Goal: Information Seeking & Learning: Check status

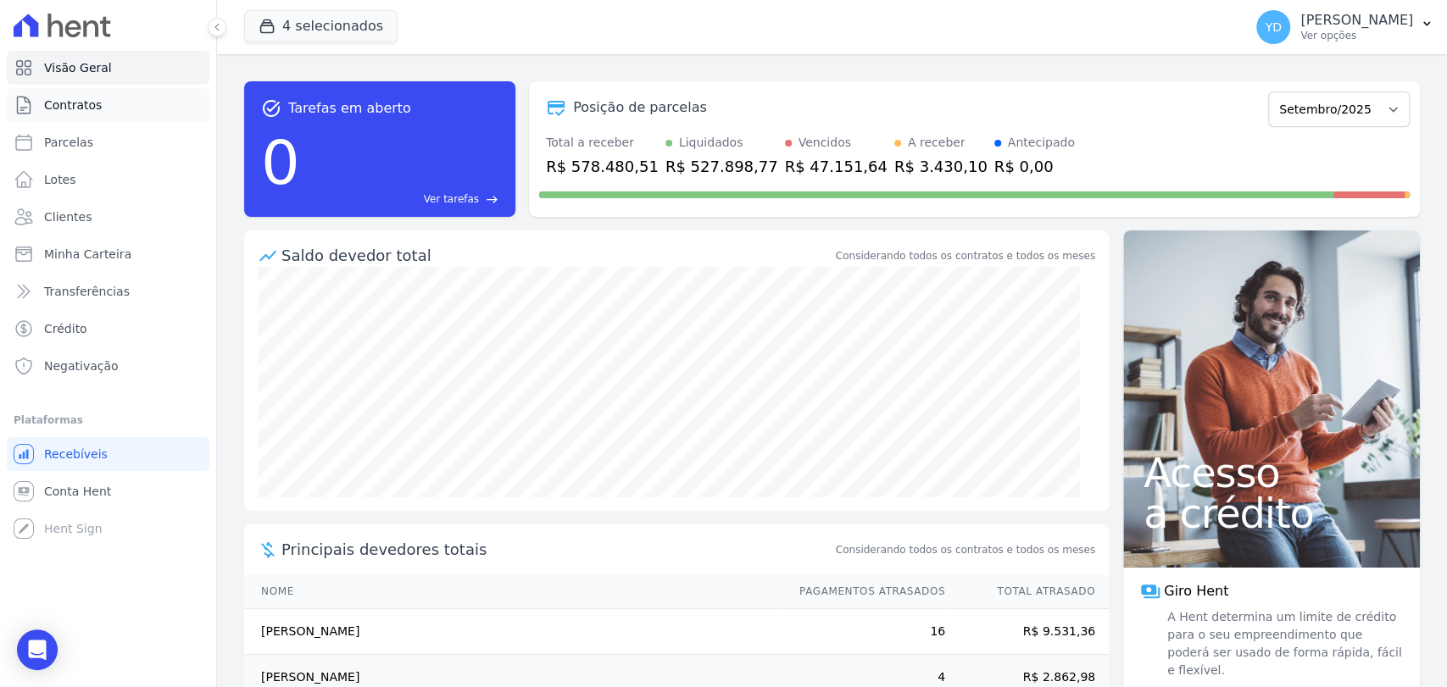
click at [155, 110] on link "Contratos" at bounding box center [108, 105] width 203 height 34
click at [146, 207] on link "Clientes" at bounding box center [108, 217] width 203 height 34
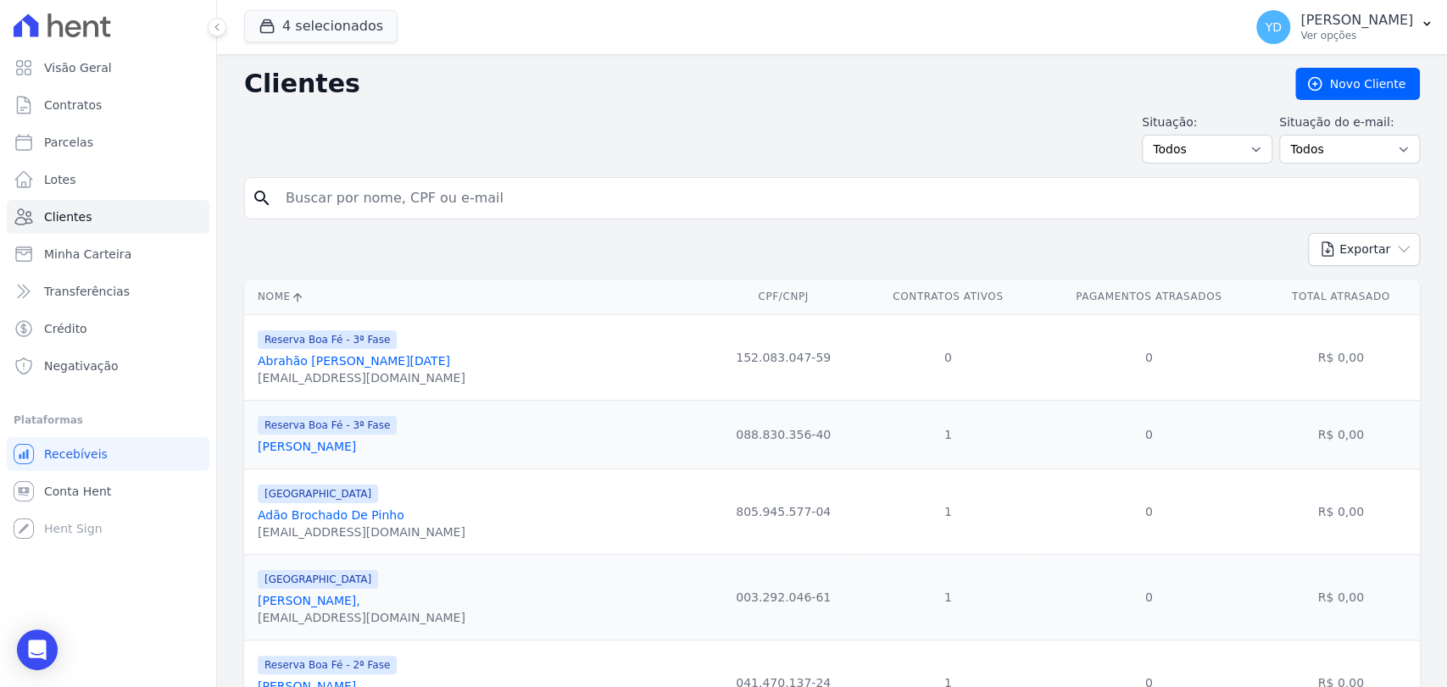
click at [325, 199] on input "search" at bounding box center [843, 198] width 1136 height 34
type input "adriano sipriano"
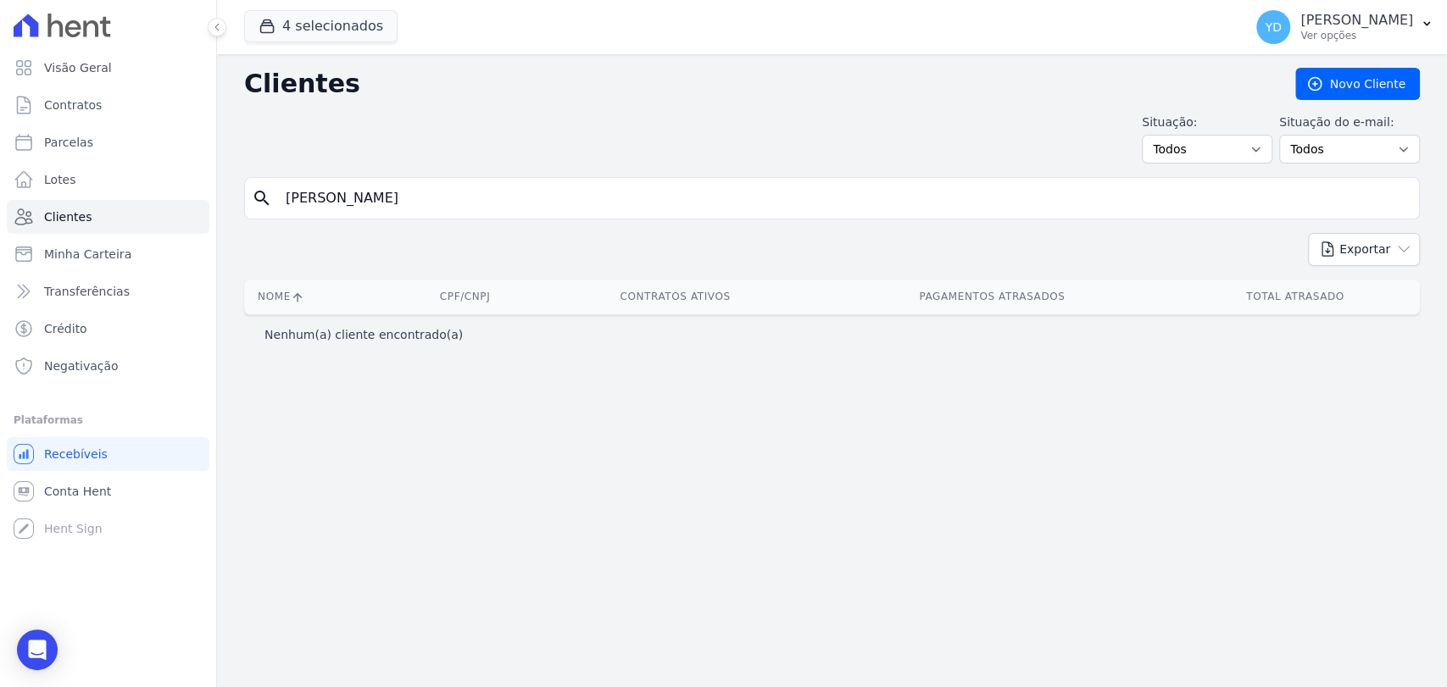
click at [351, 199] on input "adriano sipriano" at bounding box center [843, 198] width 1136 height 34
type input "adriano"
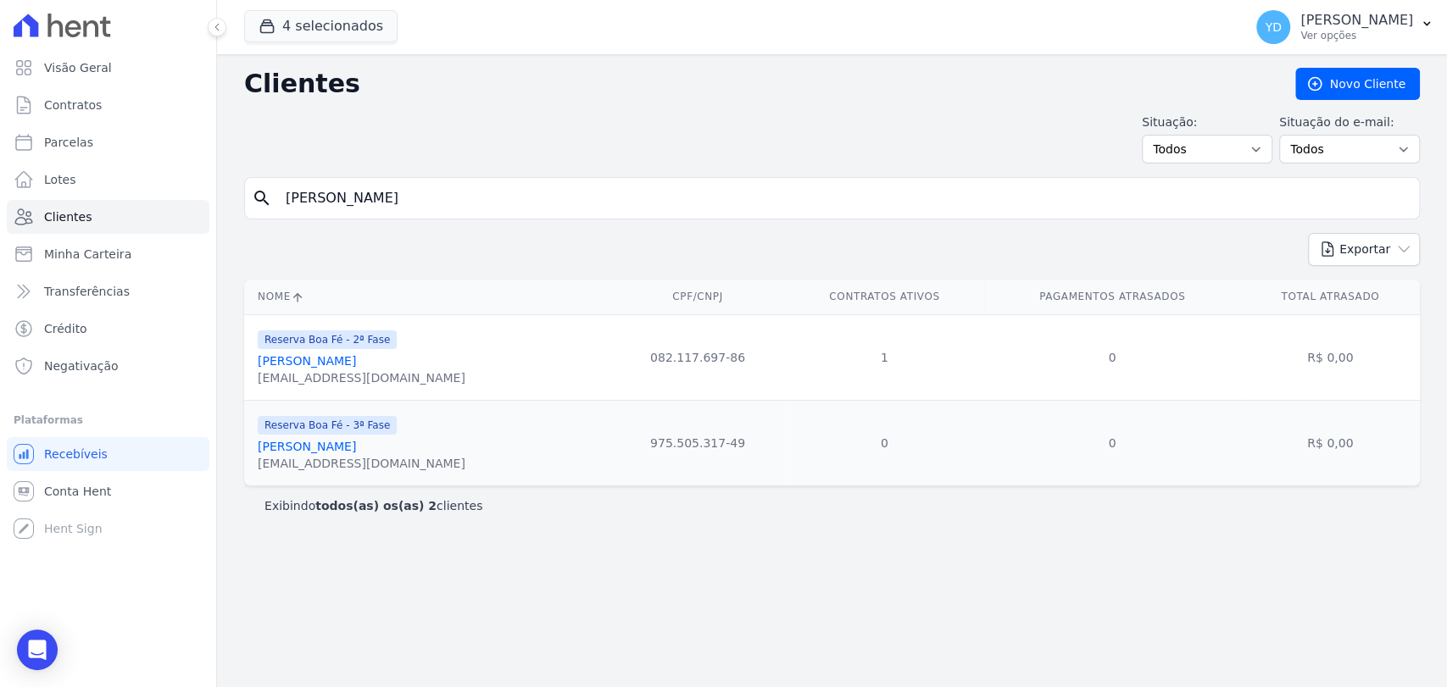
click at [282, 192] on input "adriano" at bounding box center [843, 198] width 1136 height 34
type input "julio delavivo"
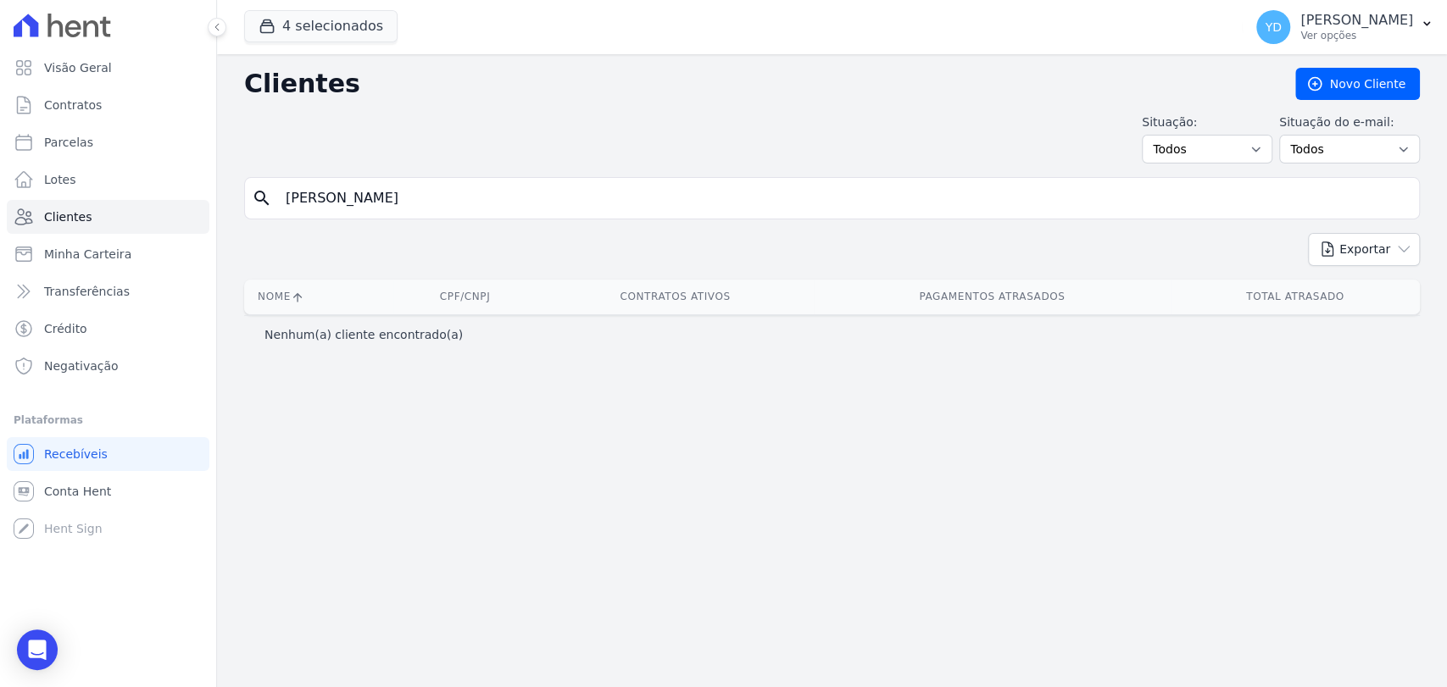
click at [345, 204] on input "julio delavivo" at bounding box center [843, 198] width 1136 height 34
click at [341, 204] on input "julio delavivo" at bounding box center [843, 198] width 1136 height 34
type input "julio delvivo"
click at [342, 203] on input "julio delvivo" at bounding box center [843, 198] width 1136 height 34
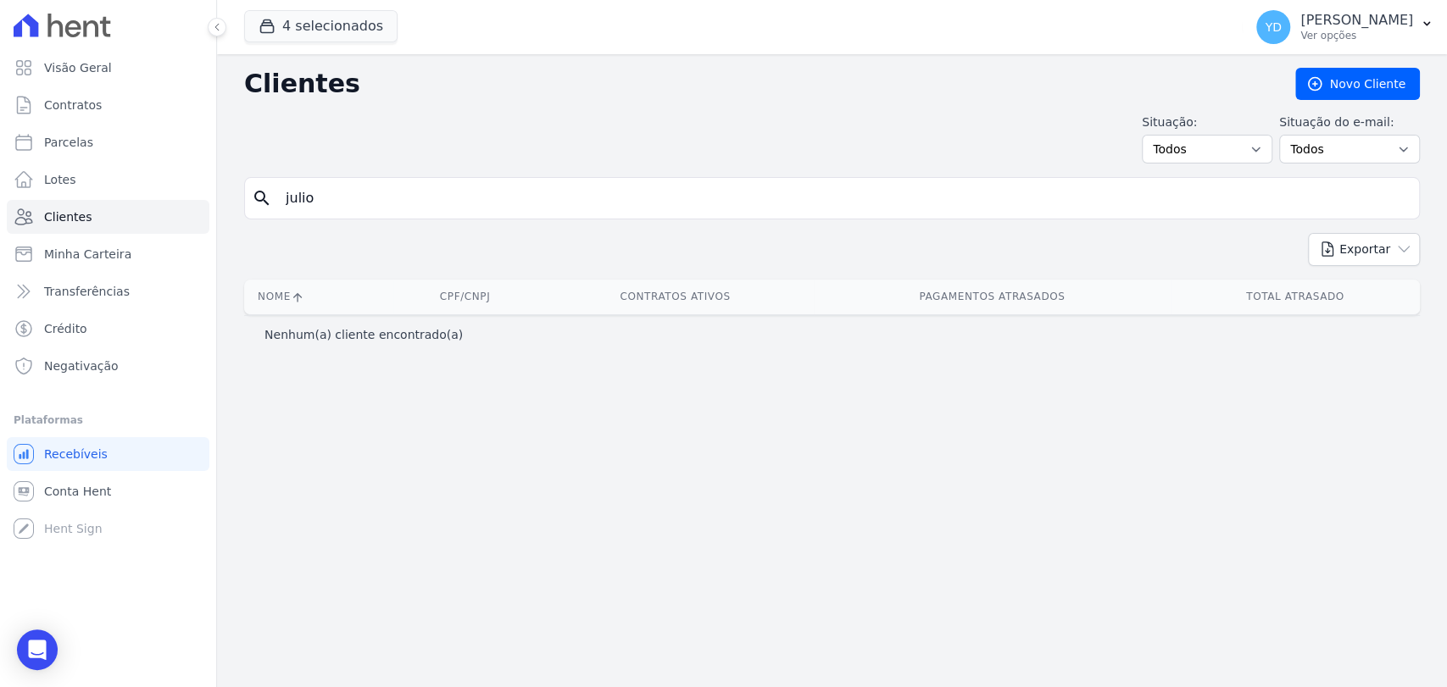
type input "julio"
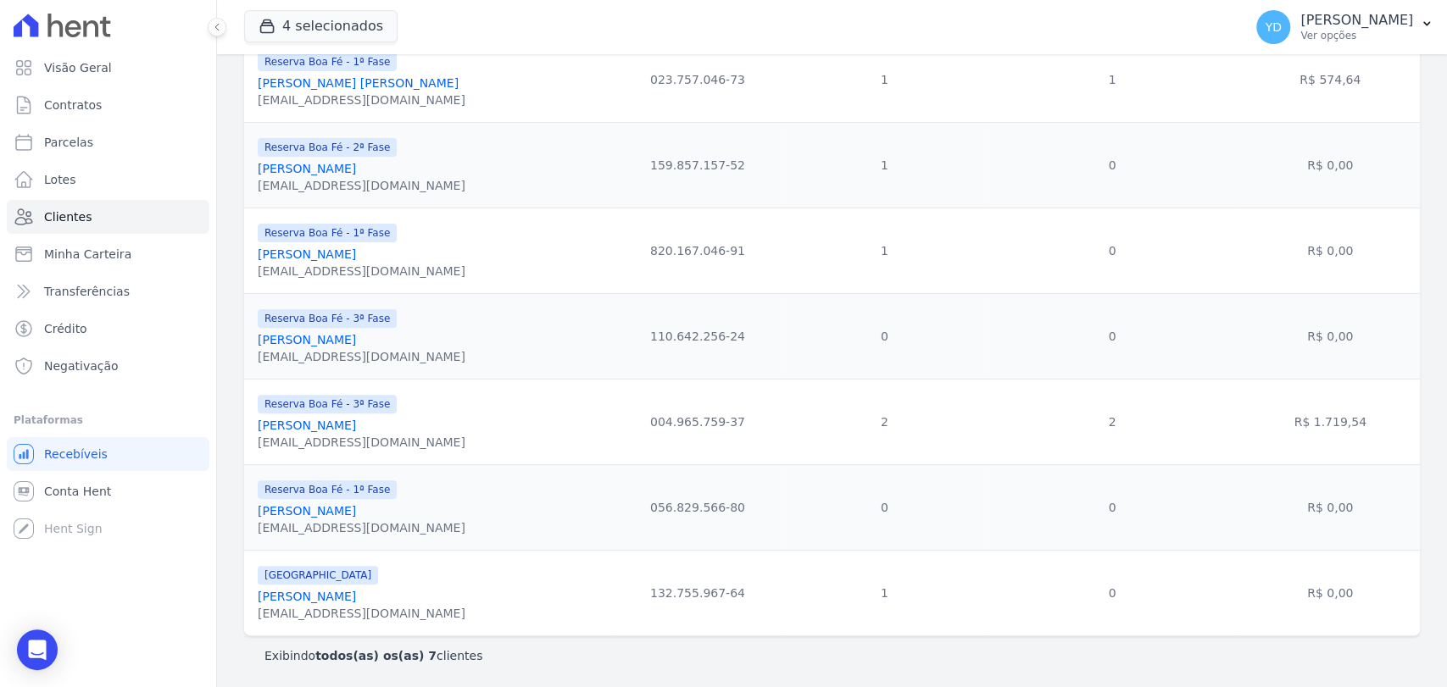
scroll to position [278, 0]
click at [315, 256] on link "Júlio César Delvivo" at bounding box center [307, 254] width 98 height 14
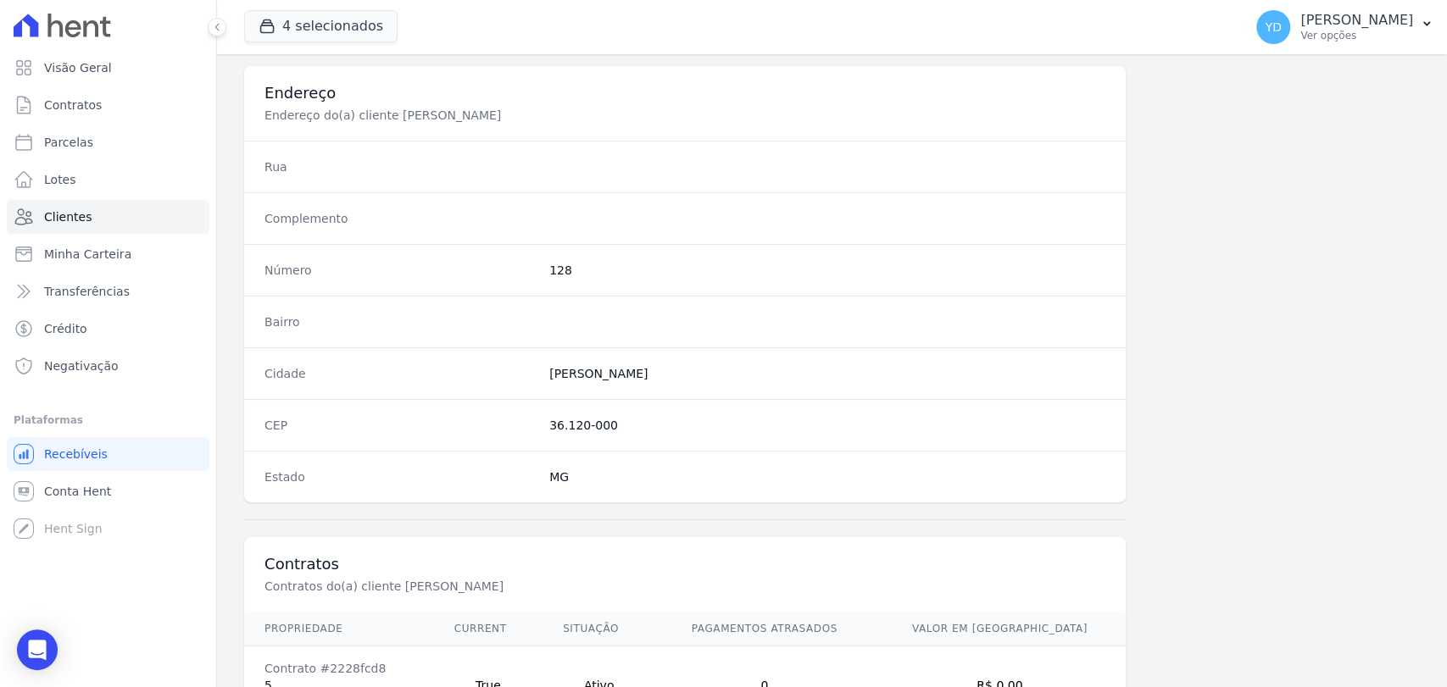
scroll to position [895, 0]
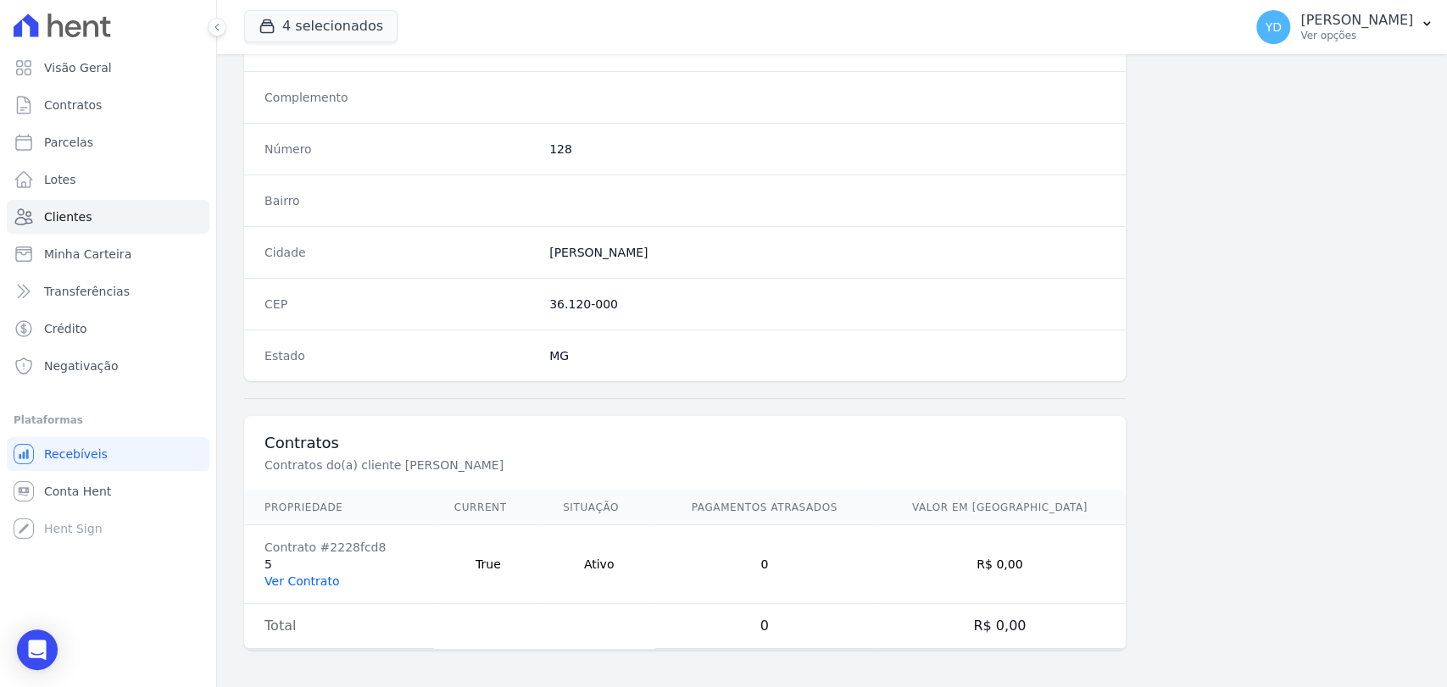
click at [294, 584] on link "Ver Contrato" at bounding box center [301, 582] width 75 height 14
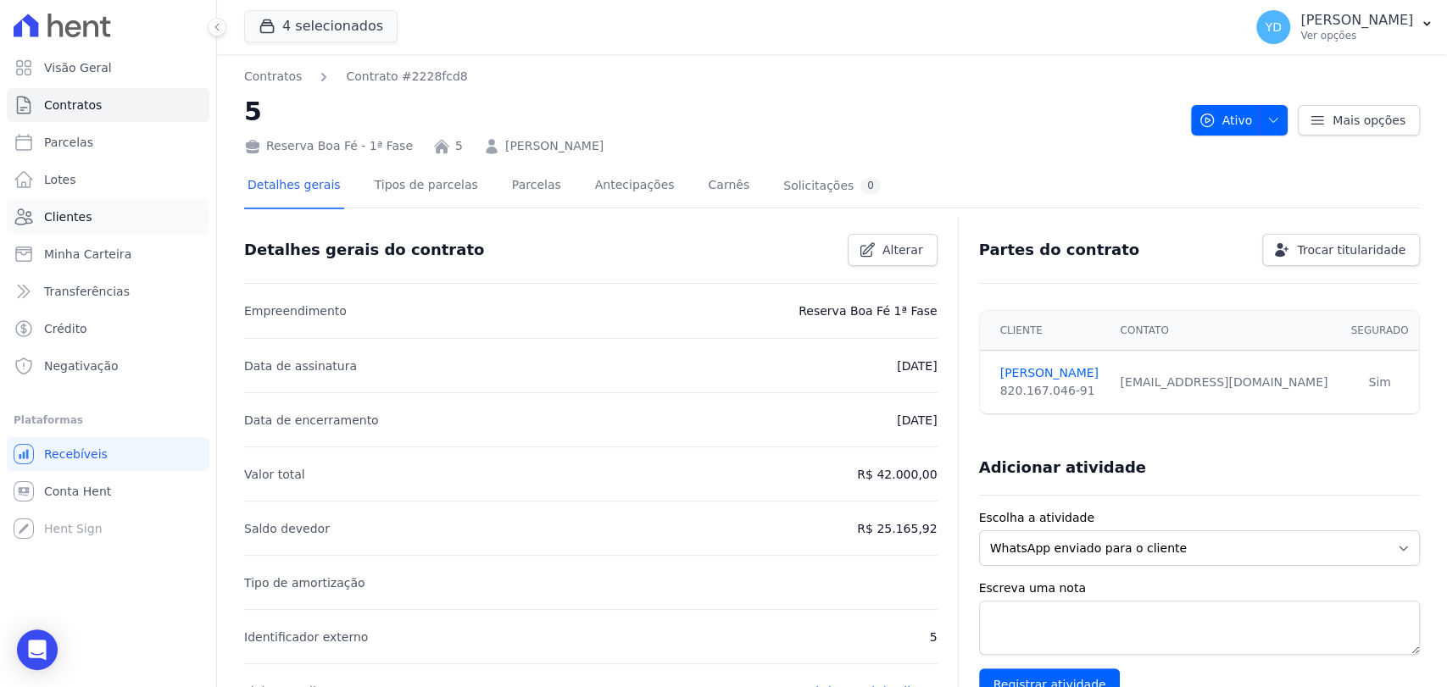
click at [71, 202] on link "Clientes" at bounding box center [108, 217] width 203 height 34
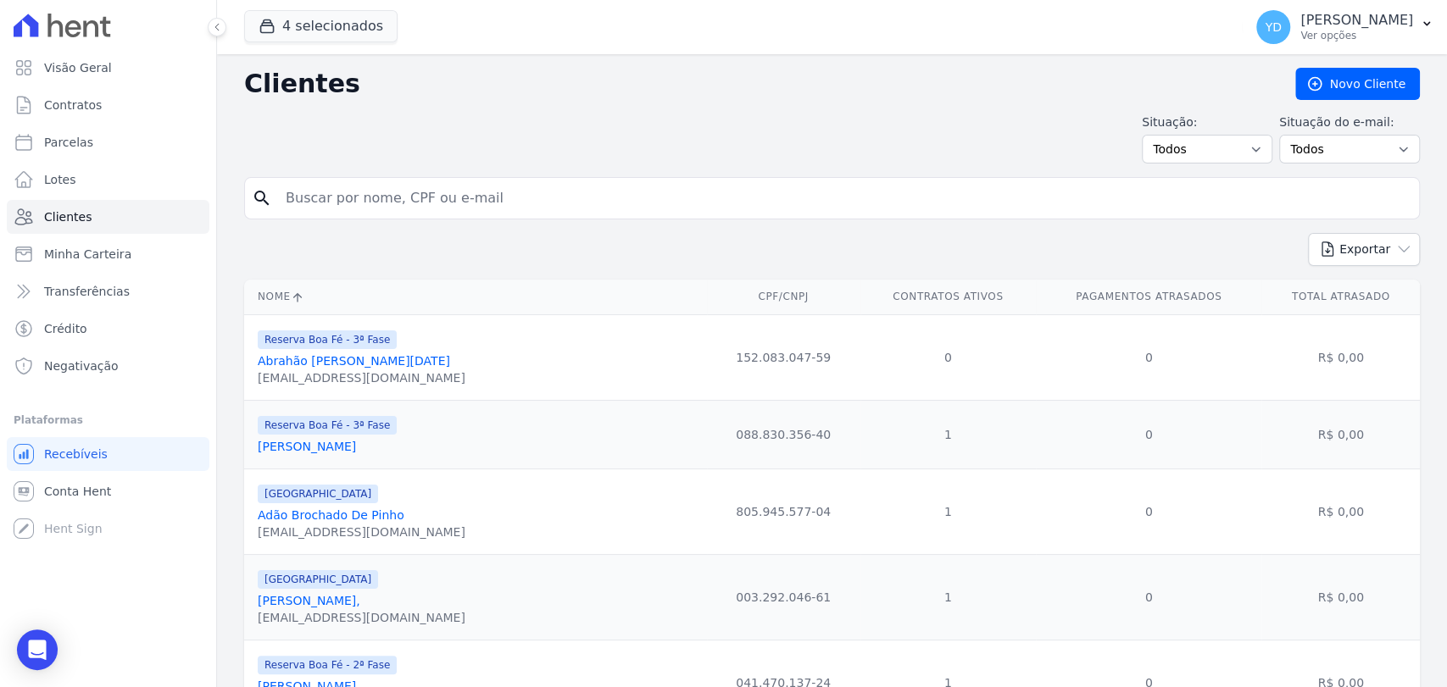
click at [411, 199] on input "search" at bounding box center [843, 198] width 1136 height 34
type input "032538"
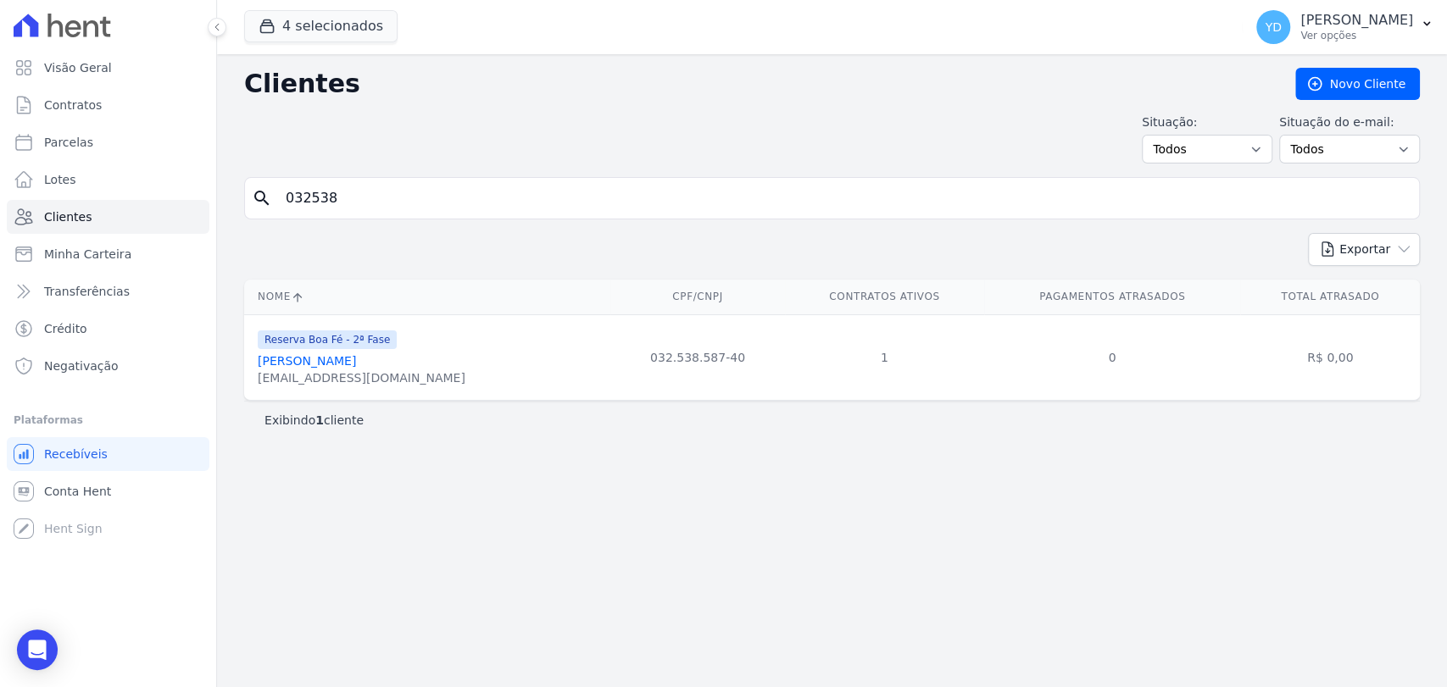
drag, startPoint x: 373, startPoint y: 367, endPoint x: 664, endPoint y: 383, distance: 292.0
click at [664, 383] on td "032.538.587-40" at bounding box center [697, 357] width 175 height 86
click at [358, 194] on input "032538" at bounding box center [843, 198] width 1136 height 34
type input "samuel moreira da silva"
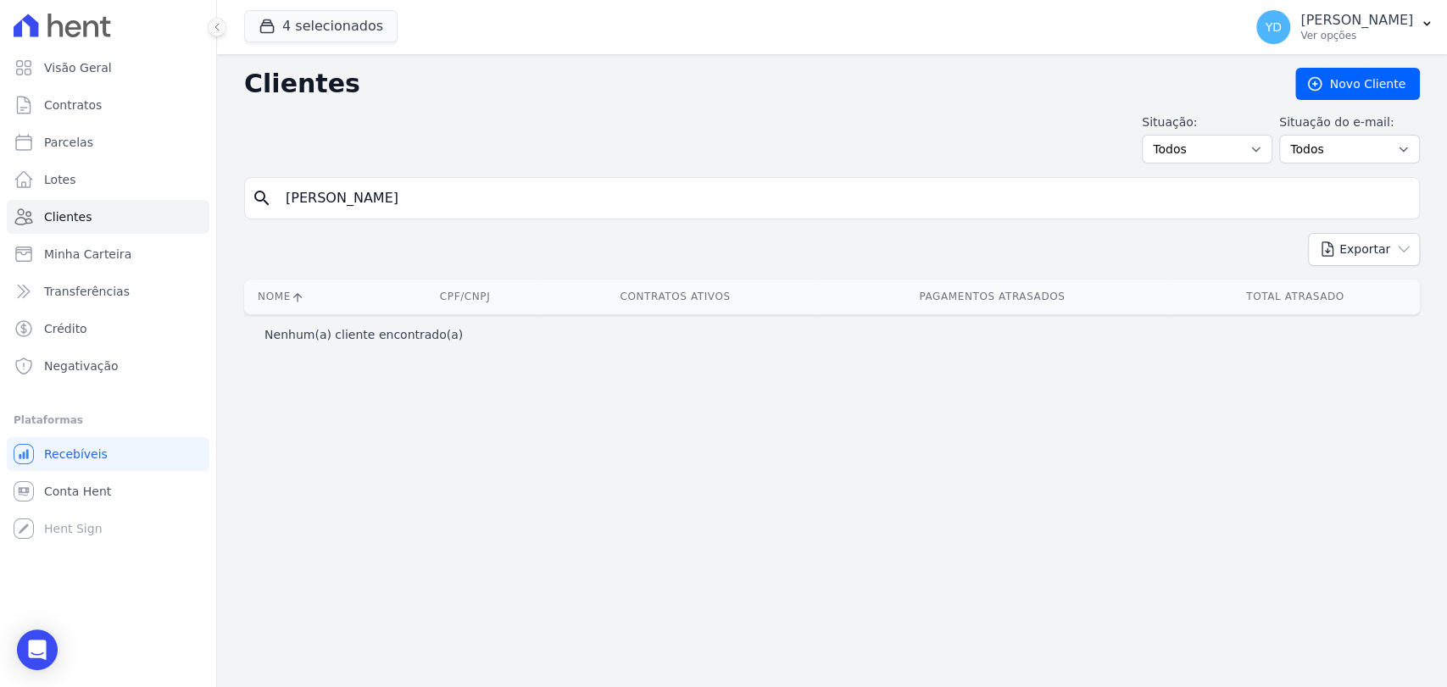
drag, startPoint x: 413, startPoint y: 198, endPoint x: 329, endPoint y: 198, distance: 83.9
click at [329, 198] on input "samuel moreira da silva" at bounding box center [843, 198] width 1136 height 34
drag, startPoint x: 333, startPoint y: 199, endPoint x: 481, endPoint y: 200, distance: 148.3
click at [481, 200] on input "samuel moreira da silva" at bounding box center [843, 198] width 1136 height 34
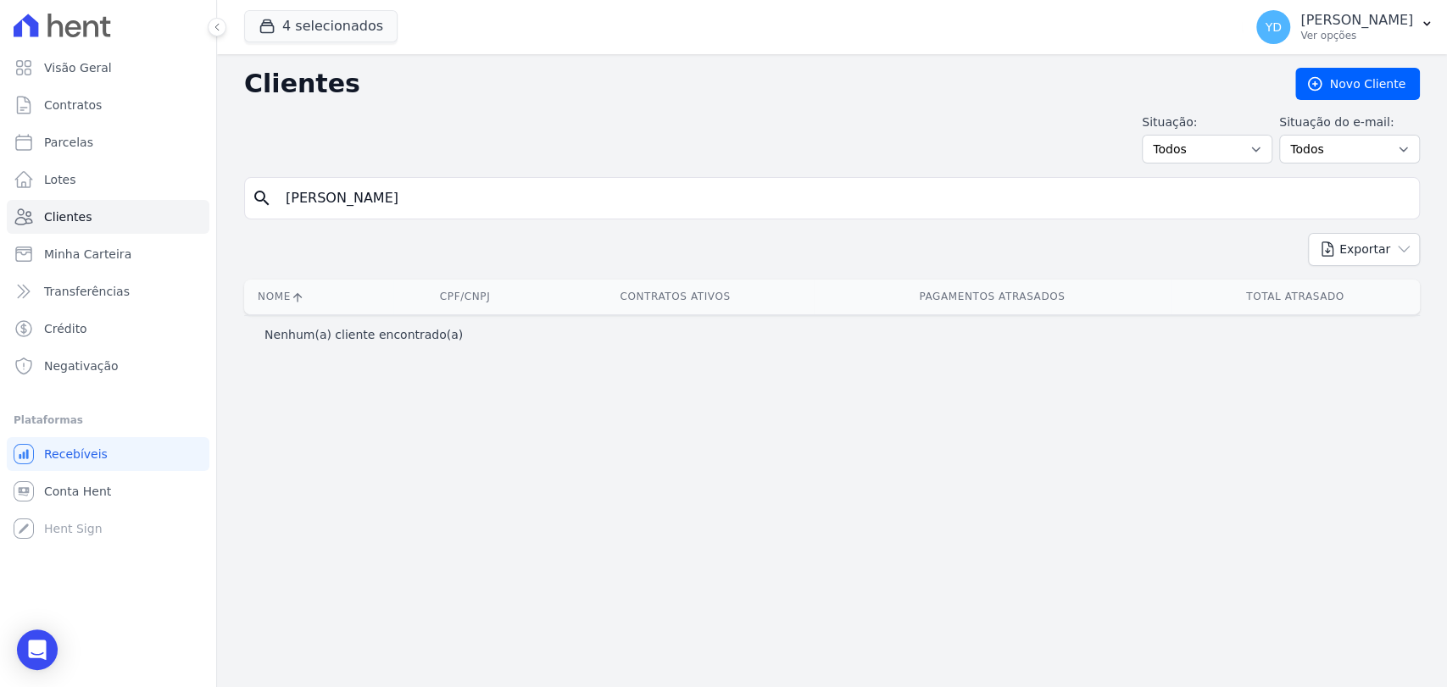
type input "samuel"
click at [391, 49] on div "4 selecionados Doro Incorporações Parque das Palmeiras Reserva Boa Fé - 1ª Fase…" at bounding box center [739, 27] width 991 height 56
click at [346, 181] on input "samuel" at bounding box center [843, 198] width 1136 height 34
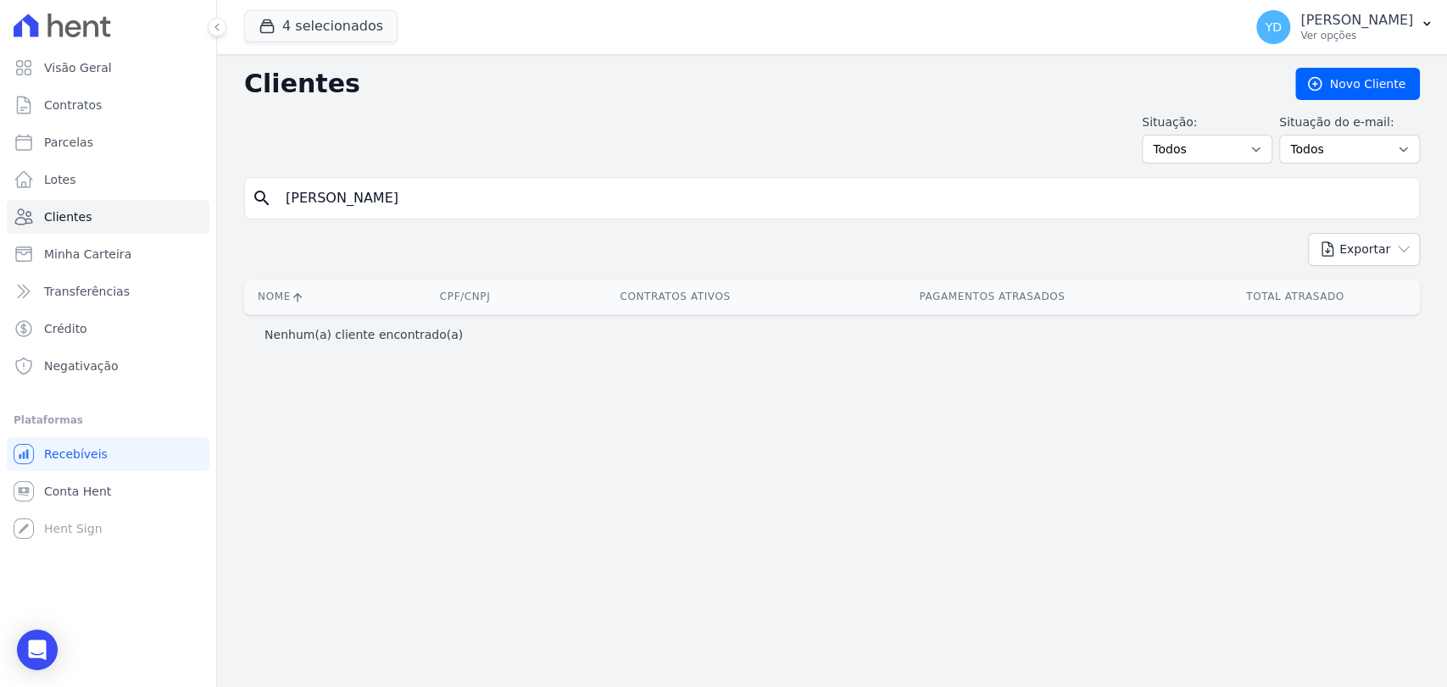
click at [346, 181] on input "samuel" at bounding box center [843, 198] width 1136 height 34
type input "w"
type input "ester"
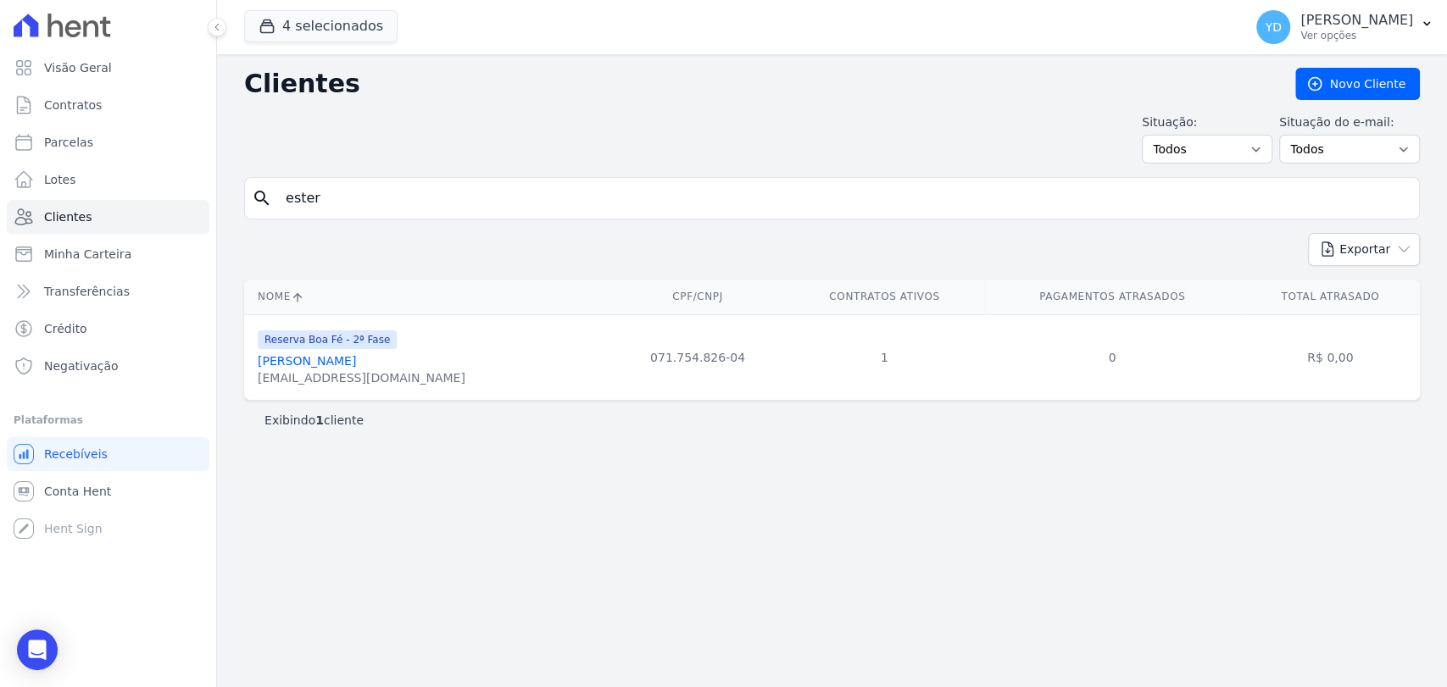
click at [332, 205] on input "ester" at bounding box center [843, 198] width 1136 height 34
type input "izabella"
click at [352, 191] on input "izabella" at bounding box center [843, 198] width 1136 height 34
drag, startPoint x: 352, startPoint y: 191, endPoint x: 373, endPoint y: 179, distance: 24.3
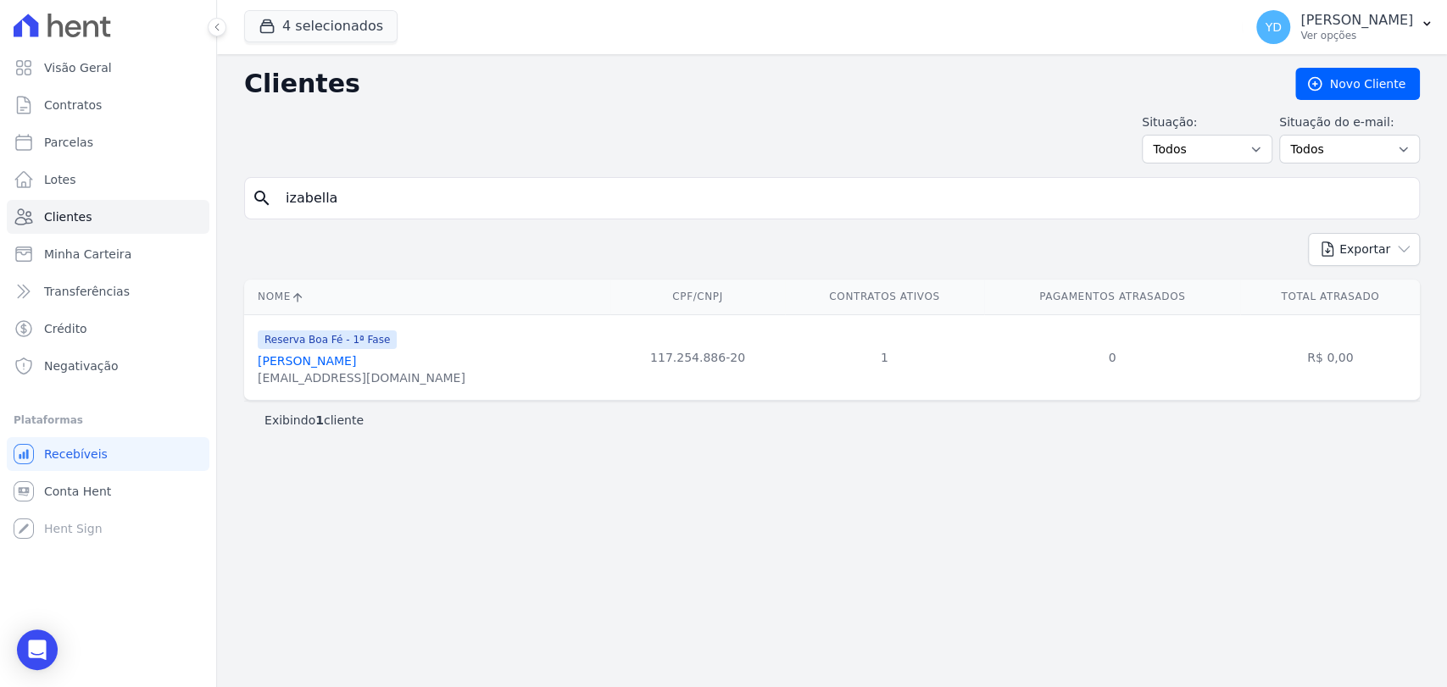
click at [352, 191] on input "izabella" at bounding box center [843, 198] width 1136 height 34
type input "luciene"
click at [368, 198] on input "luciene" at bounding box center [843, 198] width 1136 height 34
type input "luciane"
click at [292, 199] on input "luciane" at bounding box center [843, 198] width 1136 height 34
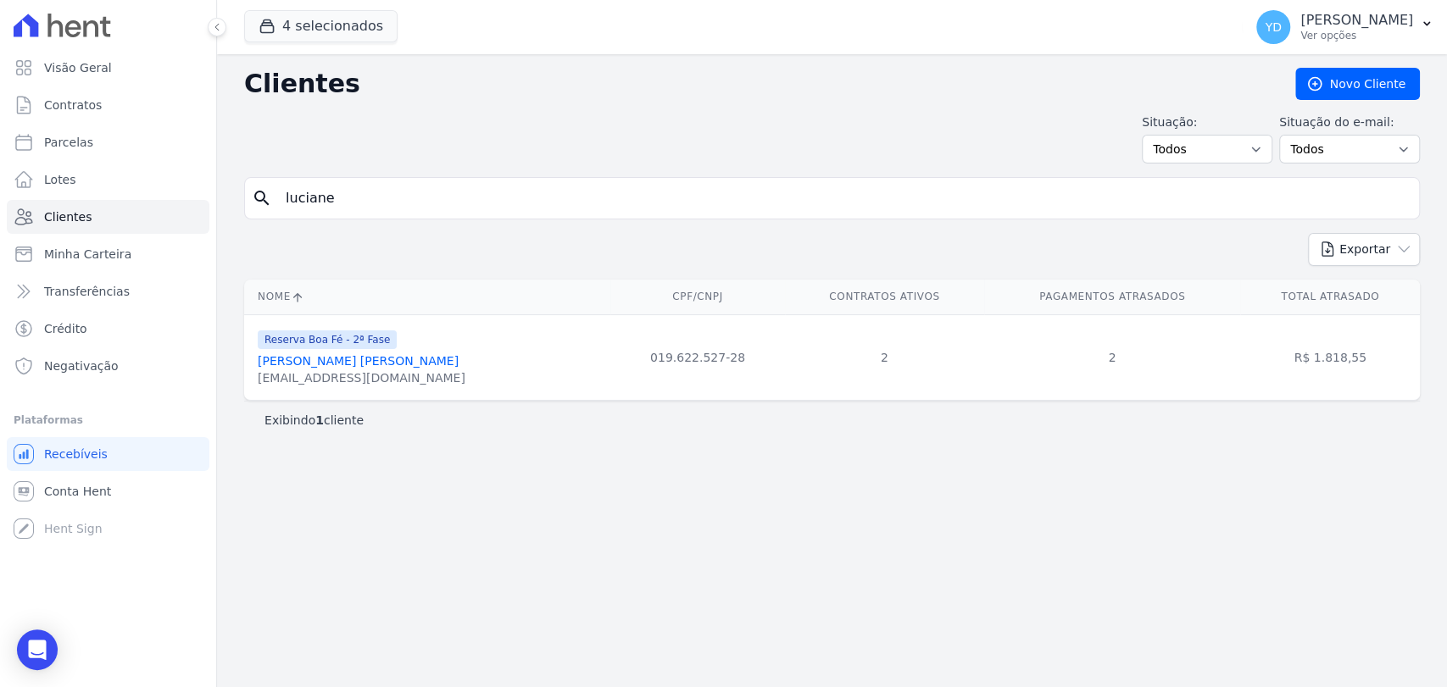
click at [292, 199] on input "luciane" at bounding box center [843, 198] width 1136 height 34
type input "011304"
click at [302, 196] on input "011304" at bounding box center [843, 198] width 1136 height 34
type input "760677"
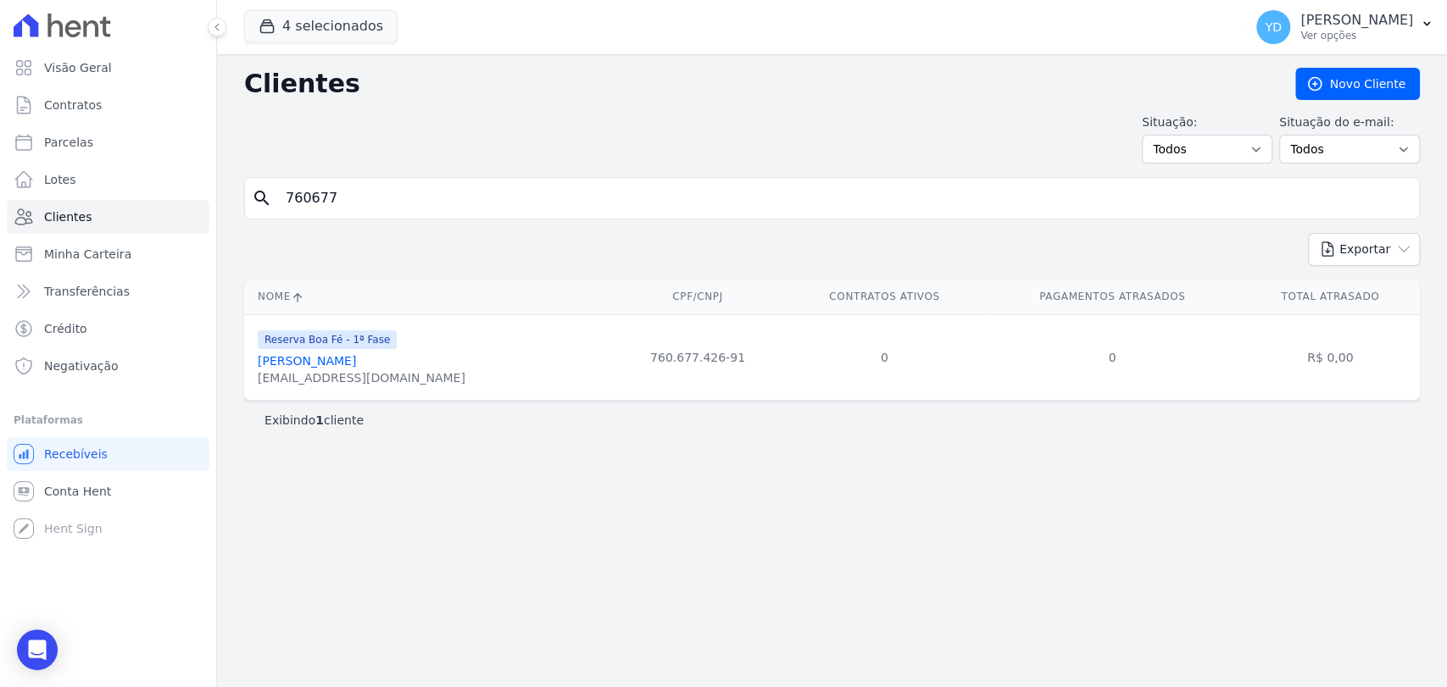
click at [345, 357] on div "Reserva Boa Fé - 1ª Fase José Fernando Da Silva j.fernando.silva@hotmail.com" at bounding box center [362, 358] width 208 height 58
click at [346, 355] on link "José Fernando Da Silva" at bounding box center [307, 361] width 98 height 14
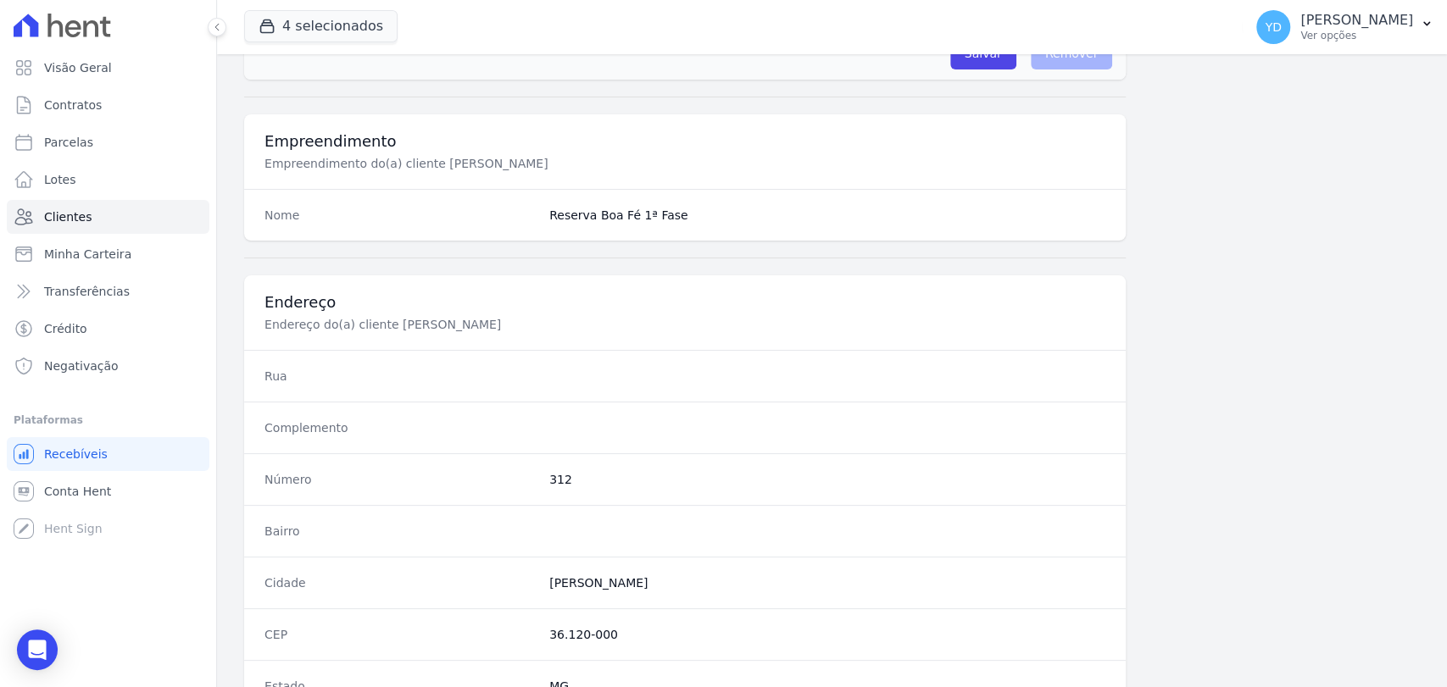
scroll to position [895, 0]
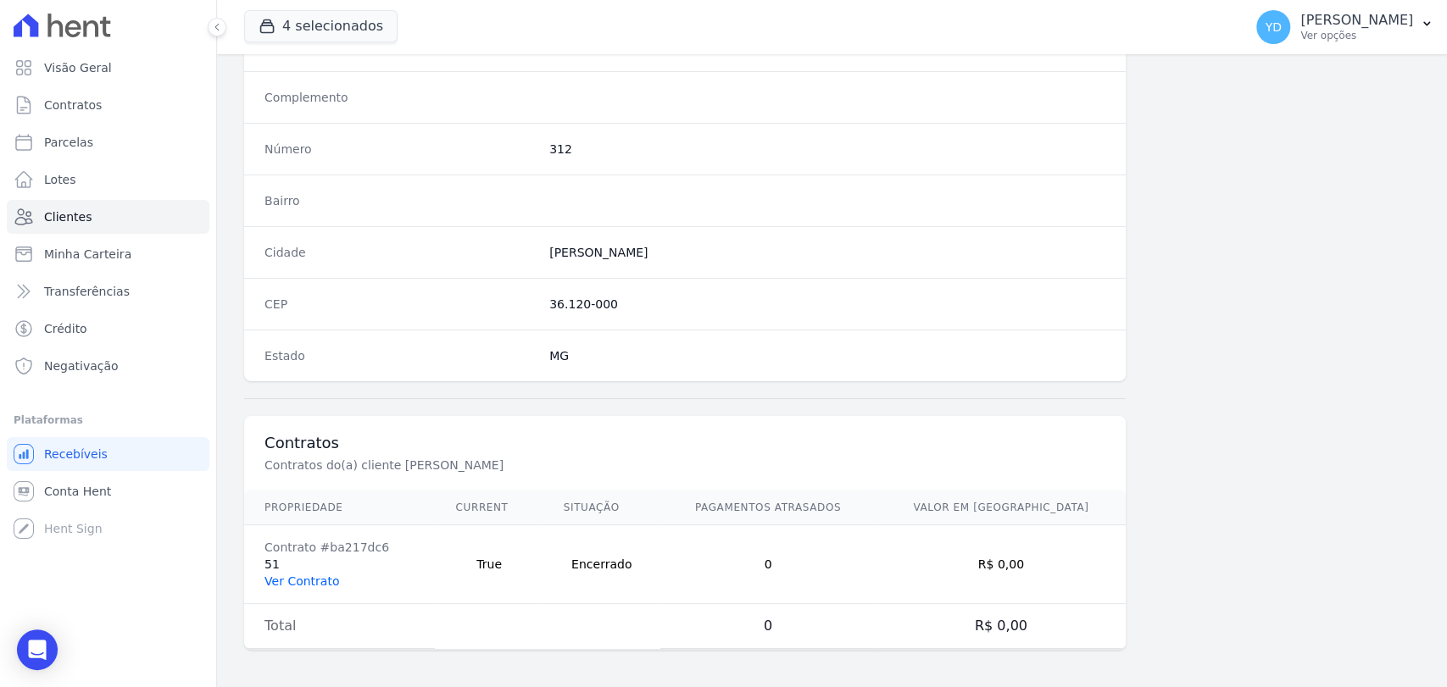
click at [310, 583] on link "Ver Contrato" at bounding box center [301, 582] width 75 height 14
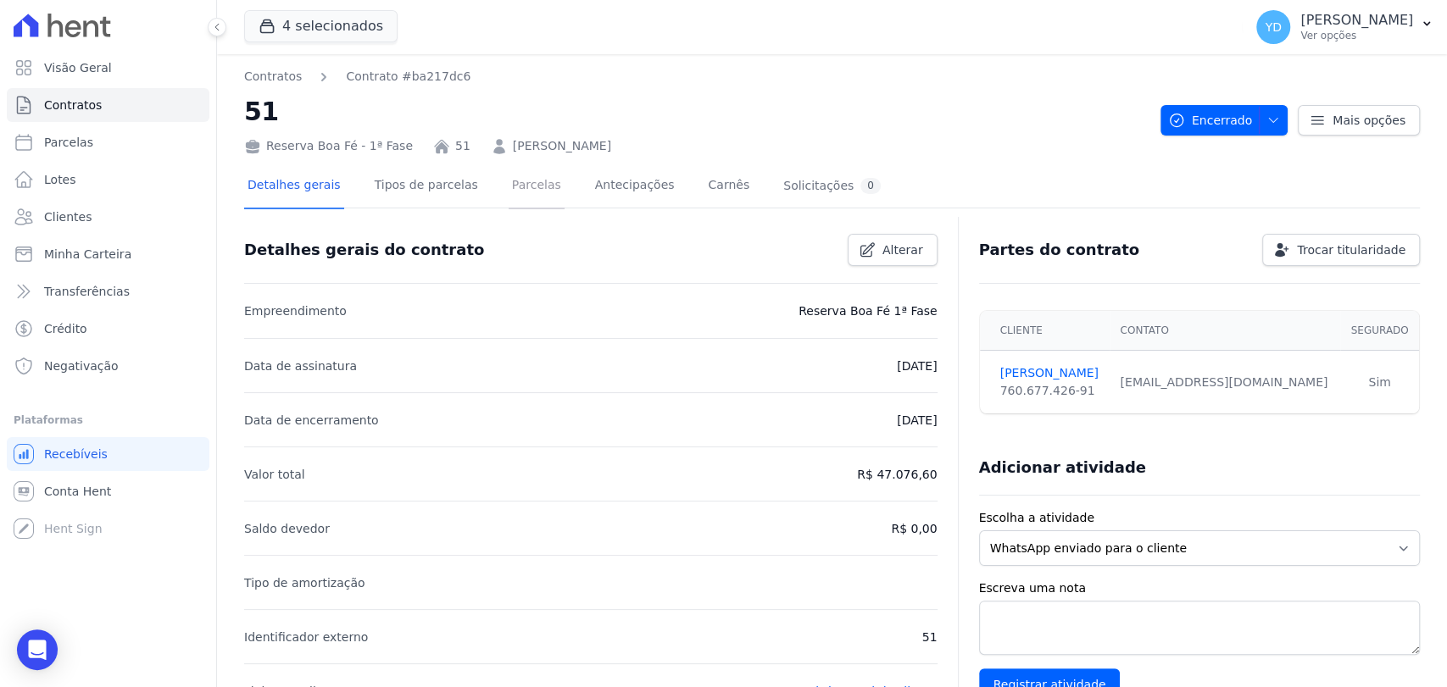
click at [508, 203] on link "Parcelas" at bounding box center [536, 186] width 56 height 45
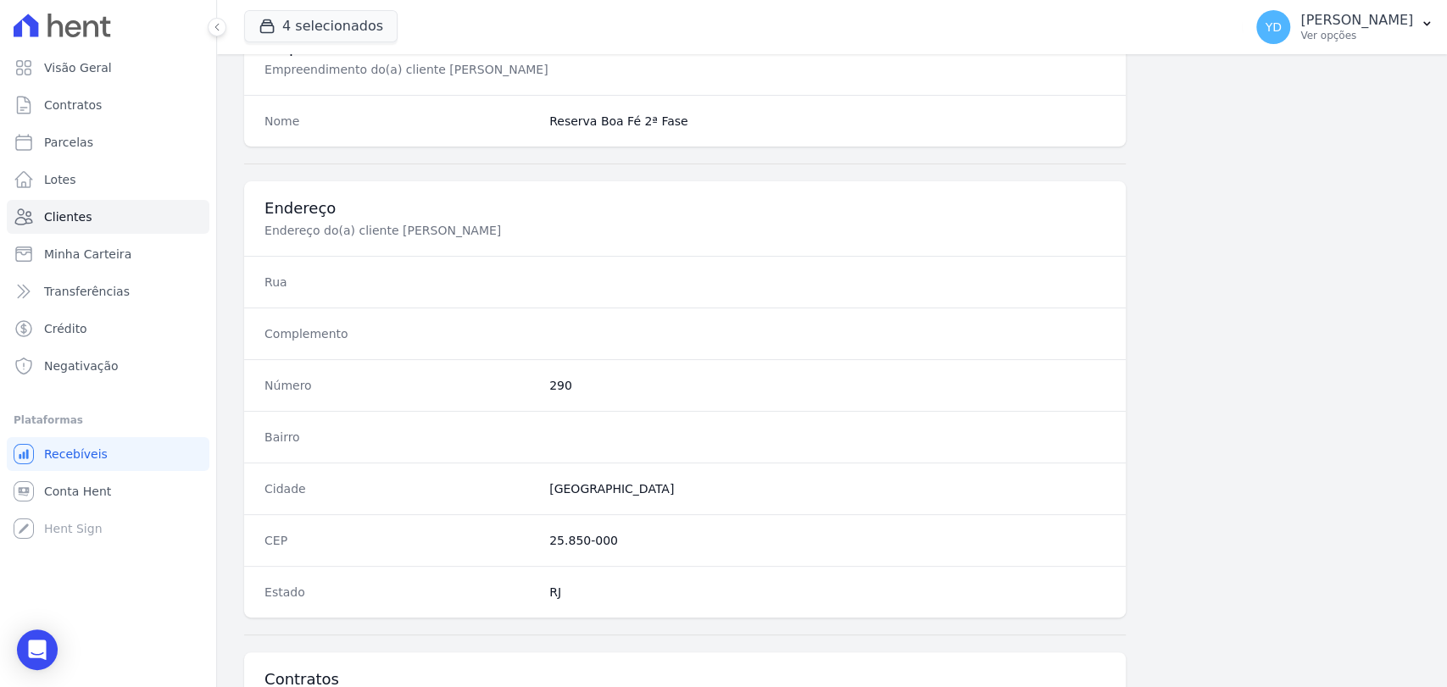
scroll to position [895, 0]
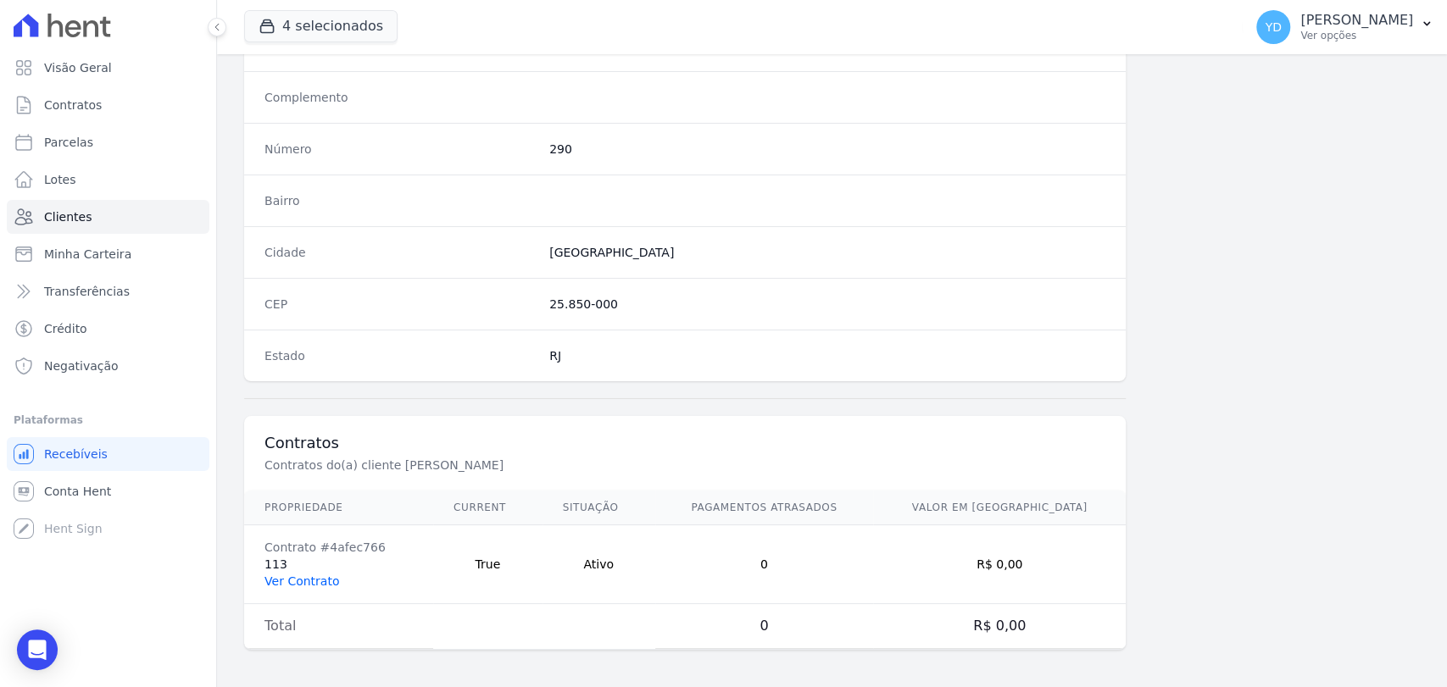
click at [298, 580] on link "Ver Contrato" at bounding box center [301, 582] width 75 height 14
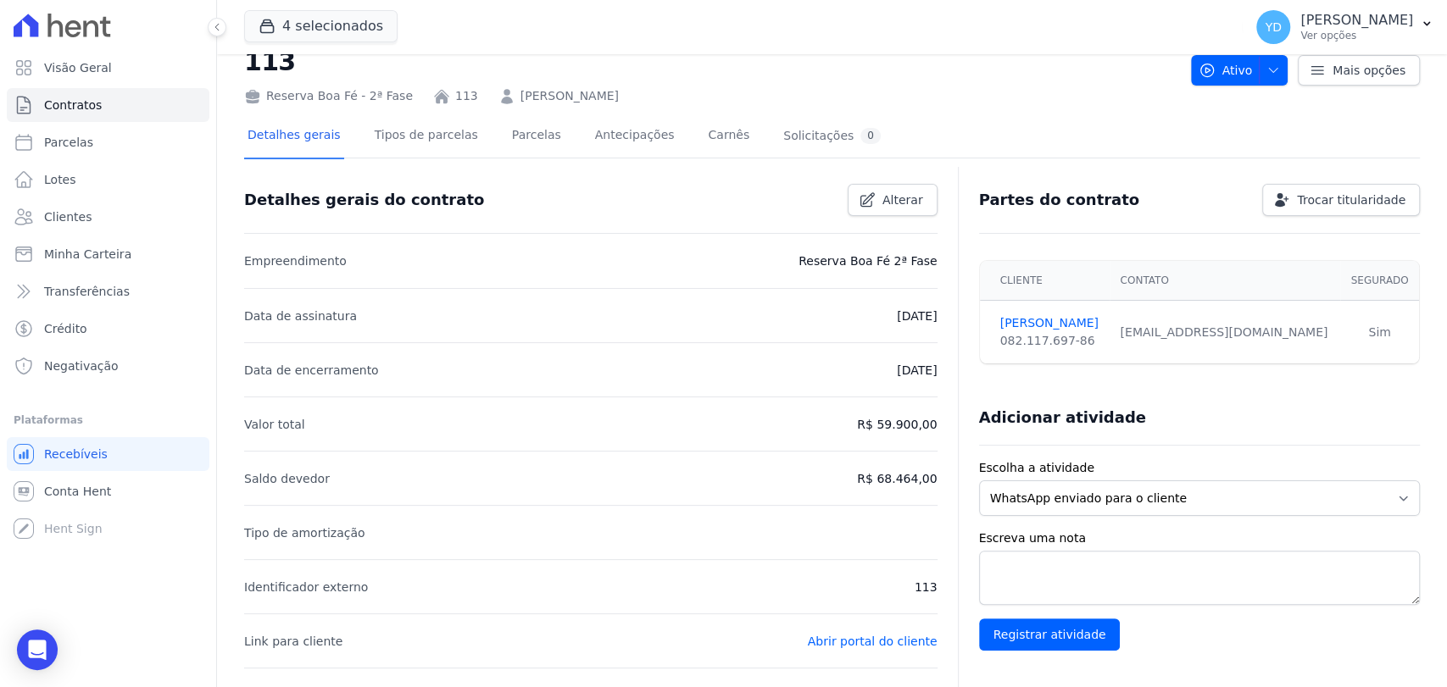
scroll to position [12, 0]
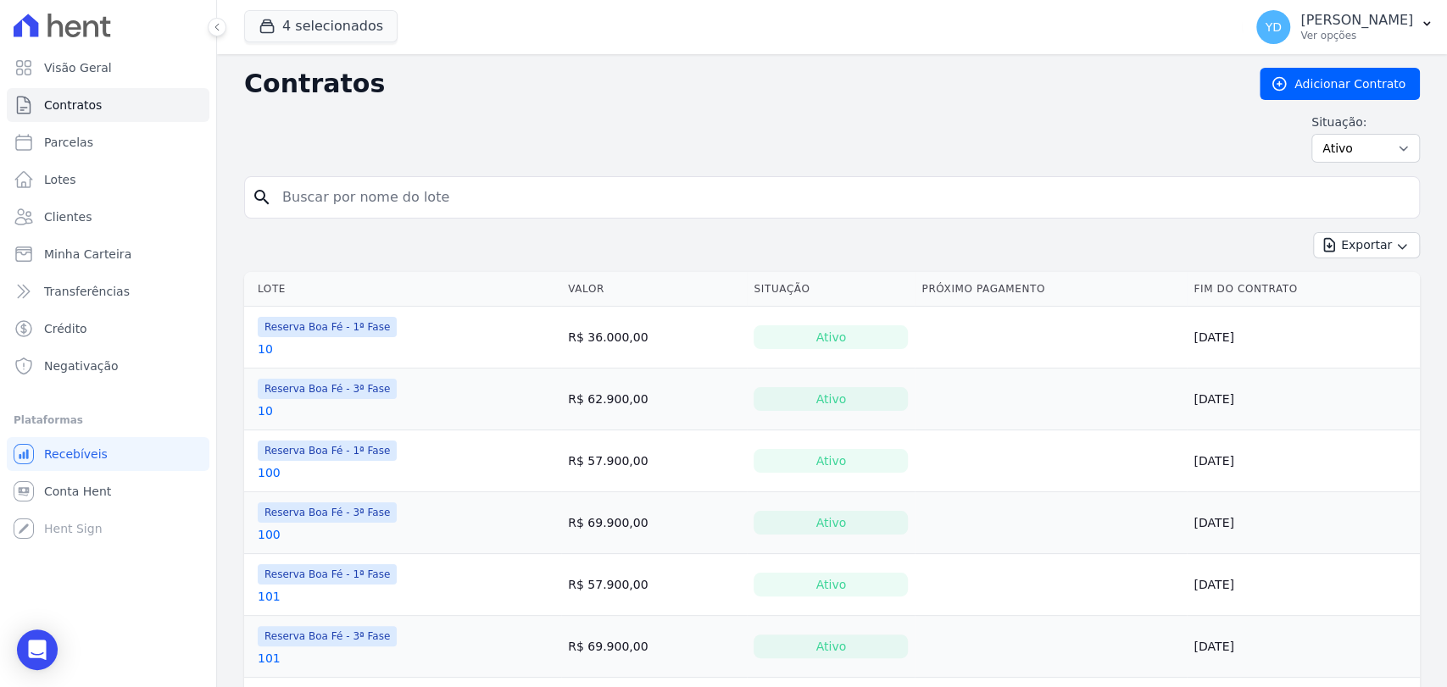
click at [604, 193] on input "search" at bounding box center [842, 198] width 1140 height 34
type input "1047"
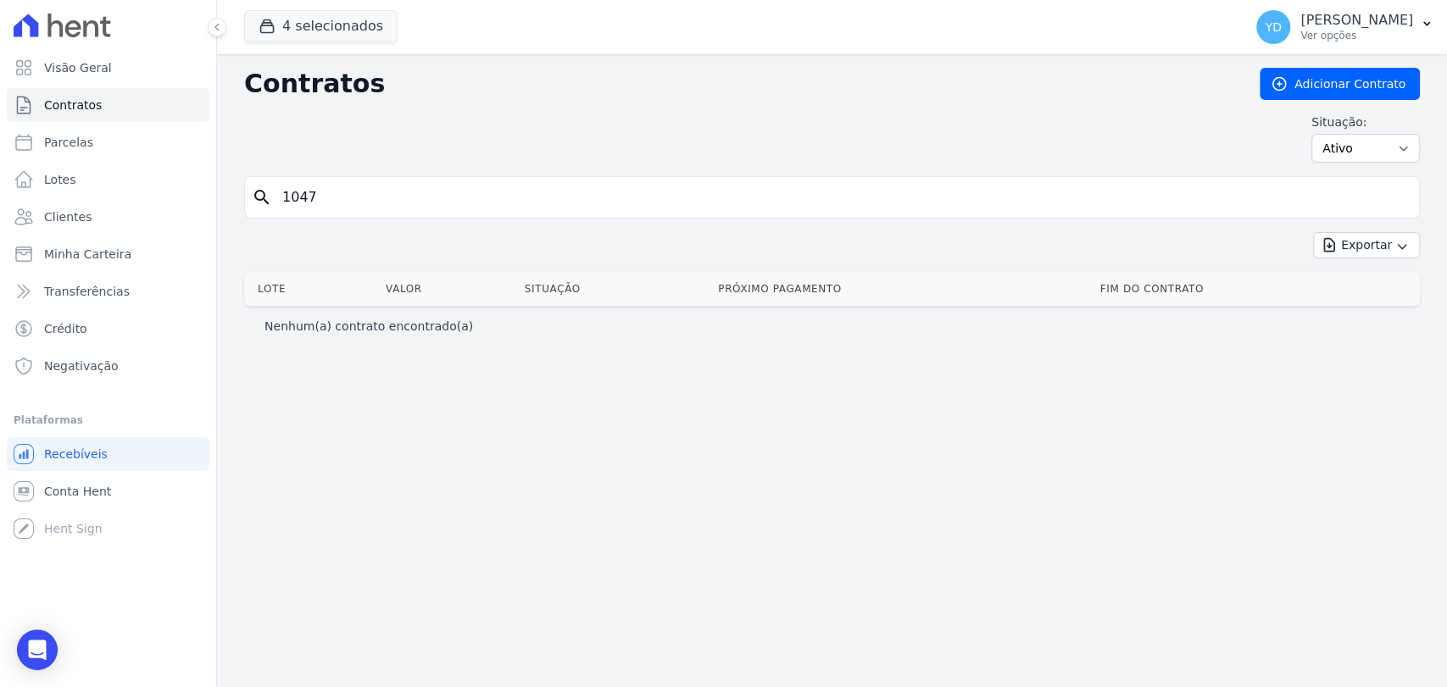
click at [568, 198] on input "1047" at bounding box center [842, 198] width 1140 height 34
type input "107"
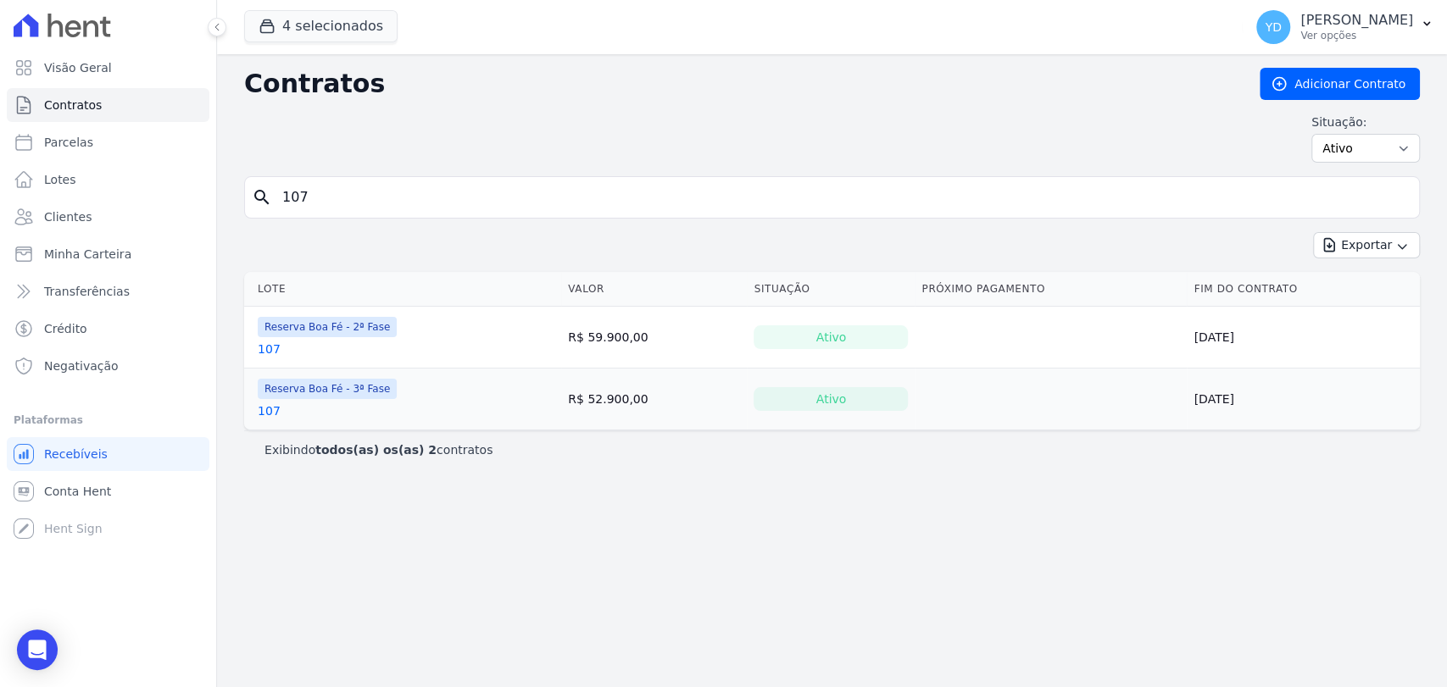
click at [264, 347] on link "107" at bounding box center [269, 349] width 23 height 17
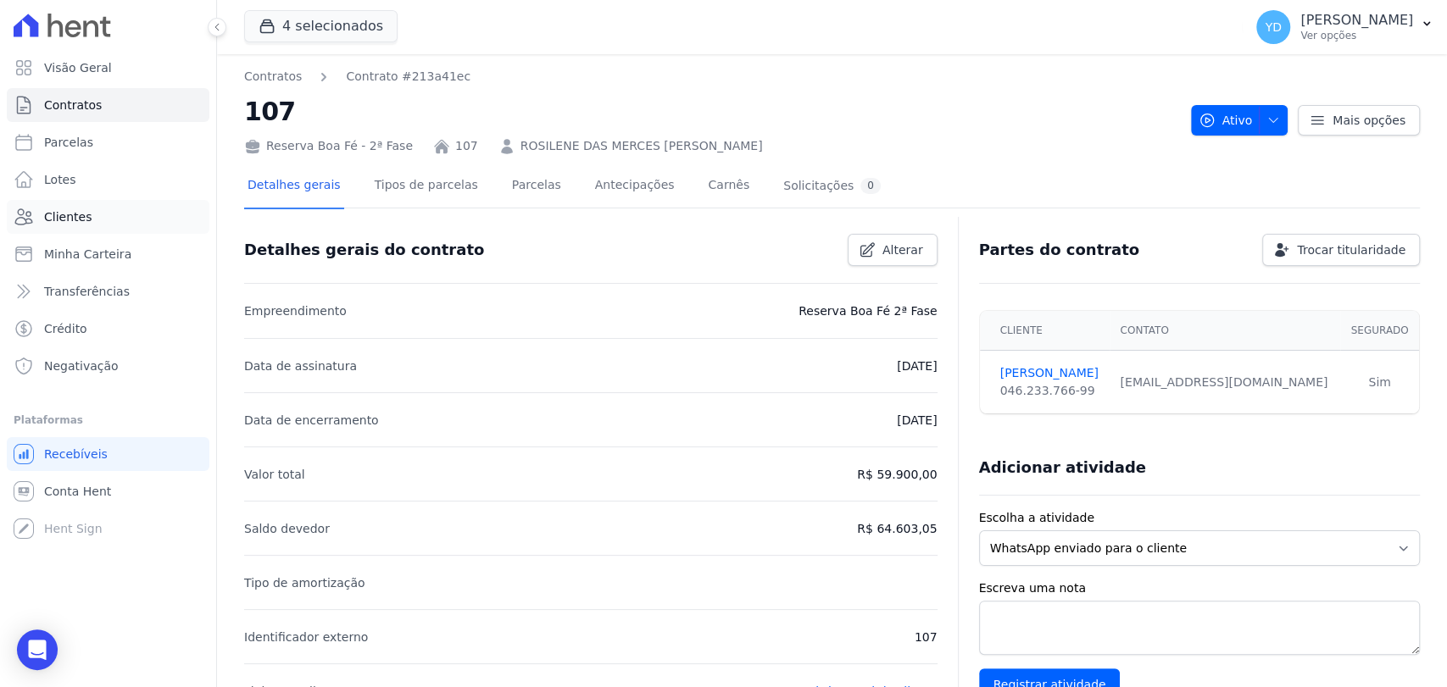
click at [130, 209] on link "Clientes" at bounding box center [108, 217] width 203 height 34
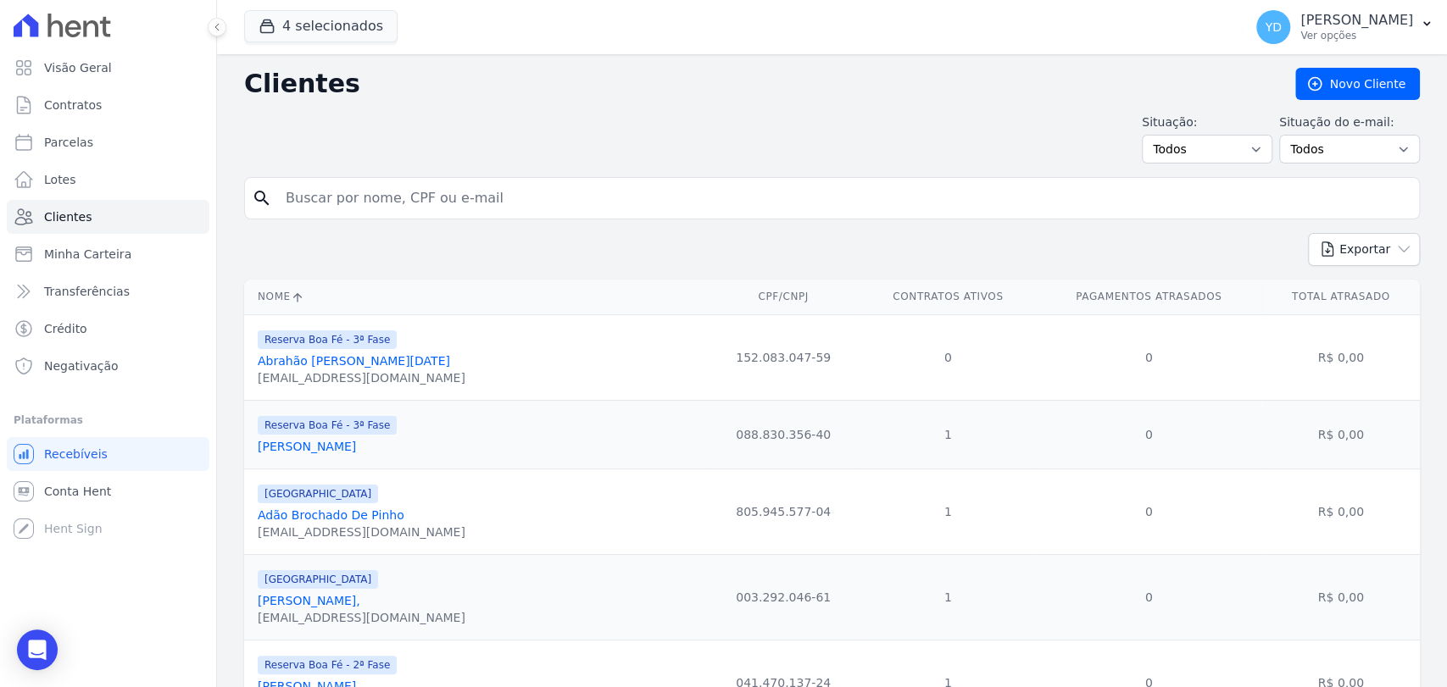
click at [344, 188] on input "search" at bounding box center [843, 198] width 1136 height 34
type input "adrianus"
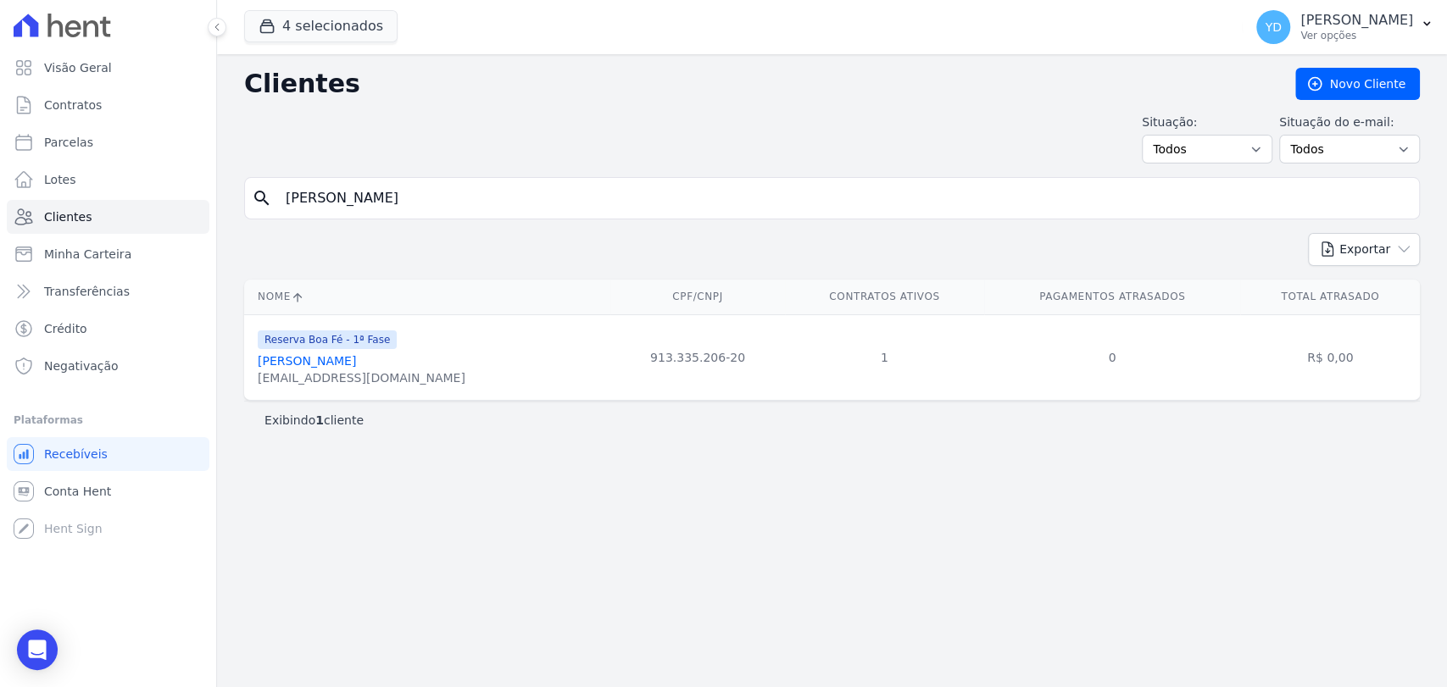
click at [312, 367] on link "[PERSON_NAME]" at bounding box center [307, 361] width 98 height 14
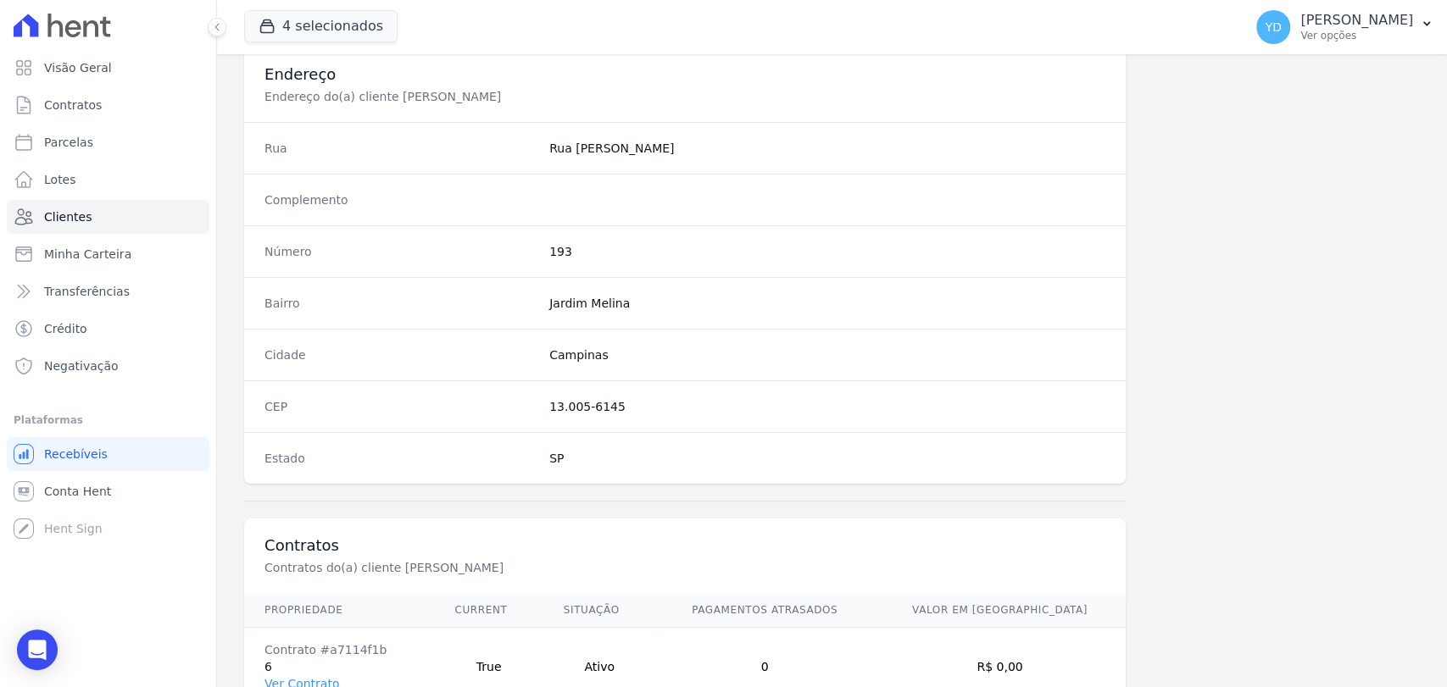
scroll to position [895, 0]
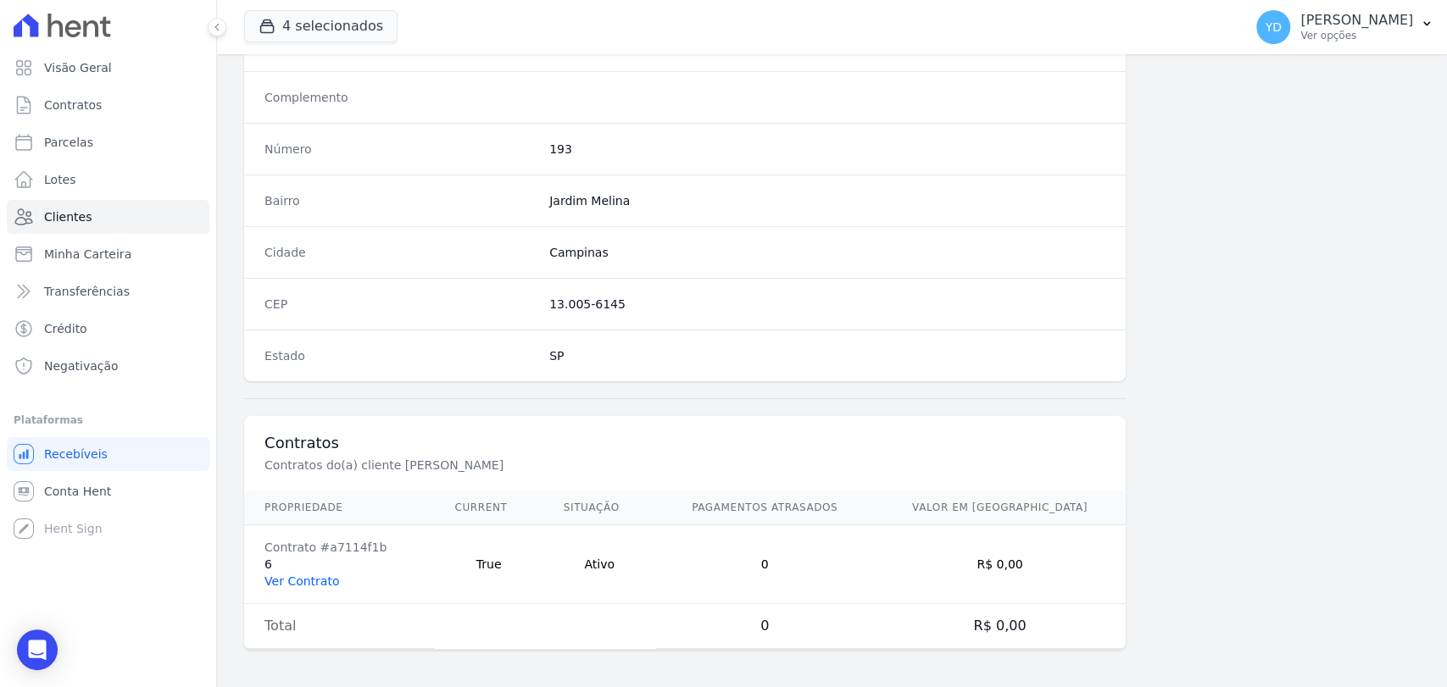
click at [292, 575] on link "Ver Contrato" at bounding box center [301, 582] width 75 height 14
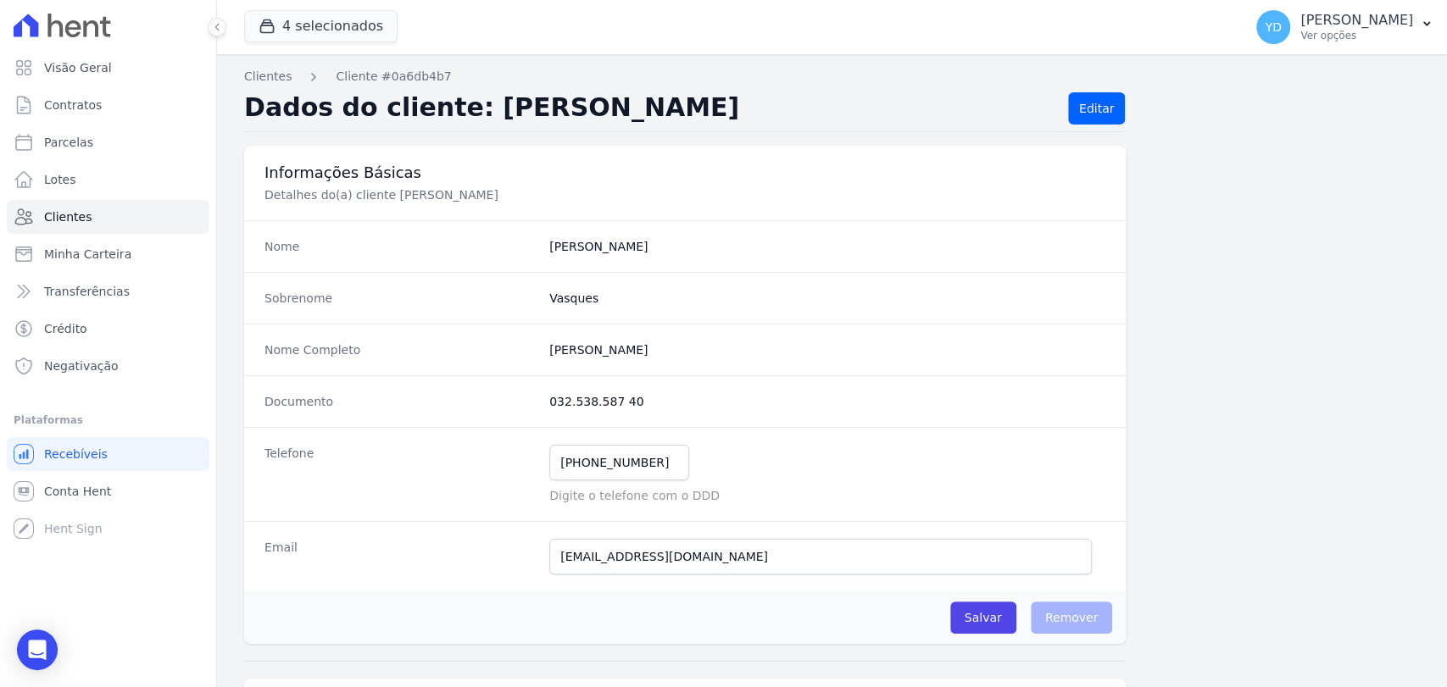
scroll to position [895, 0]
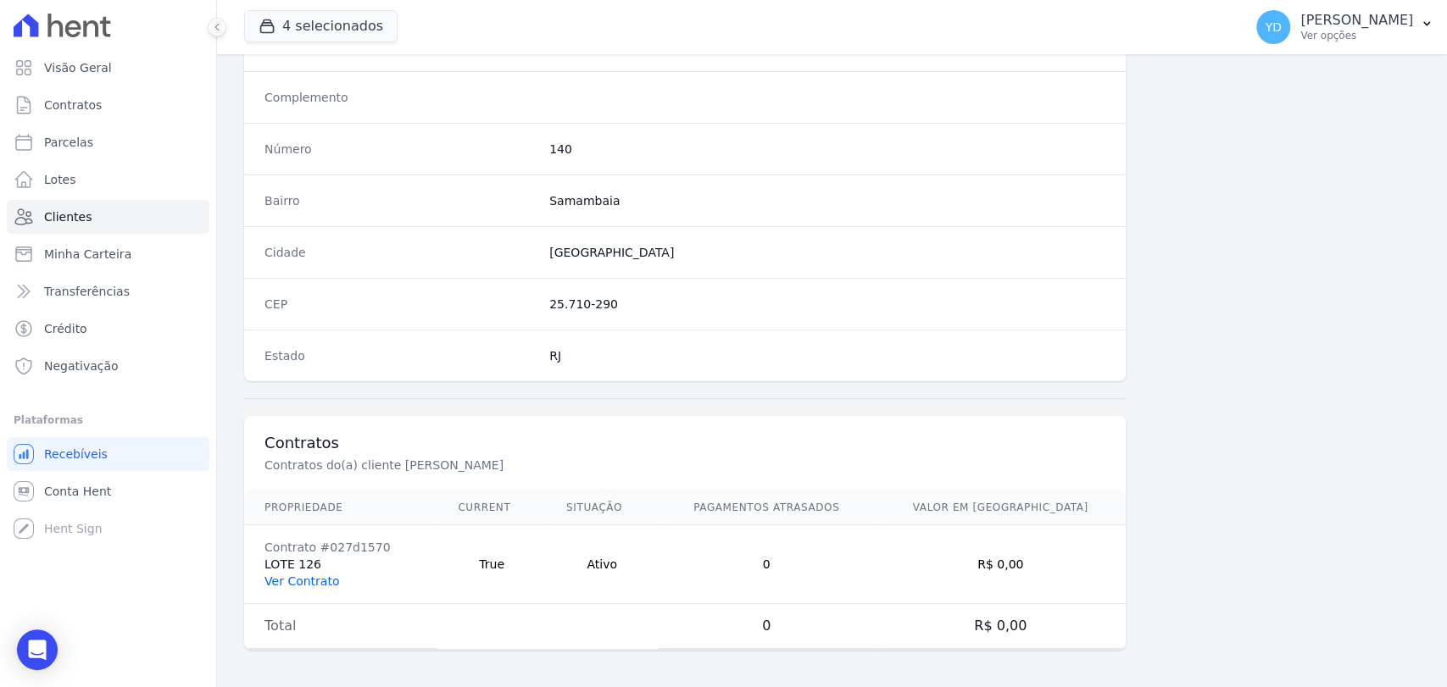
click at [331, 583] on link "Ver Contrato" at bounding box center [301, 582] width 75 height 14
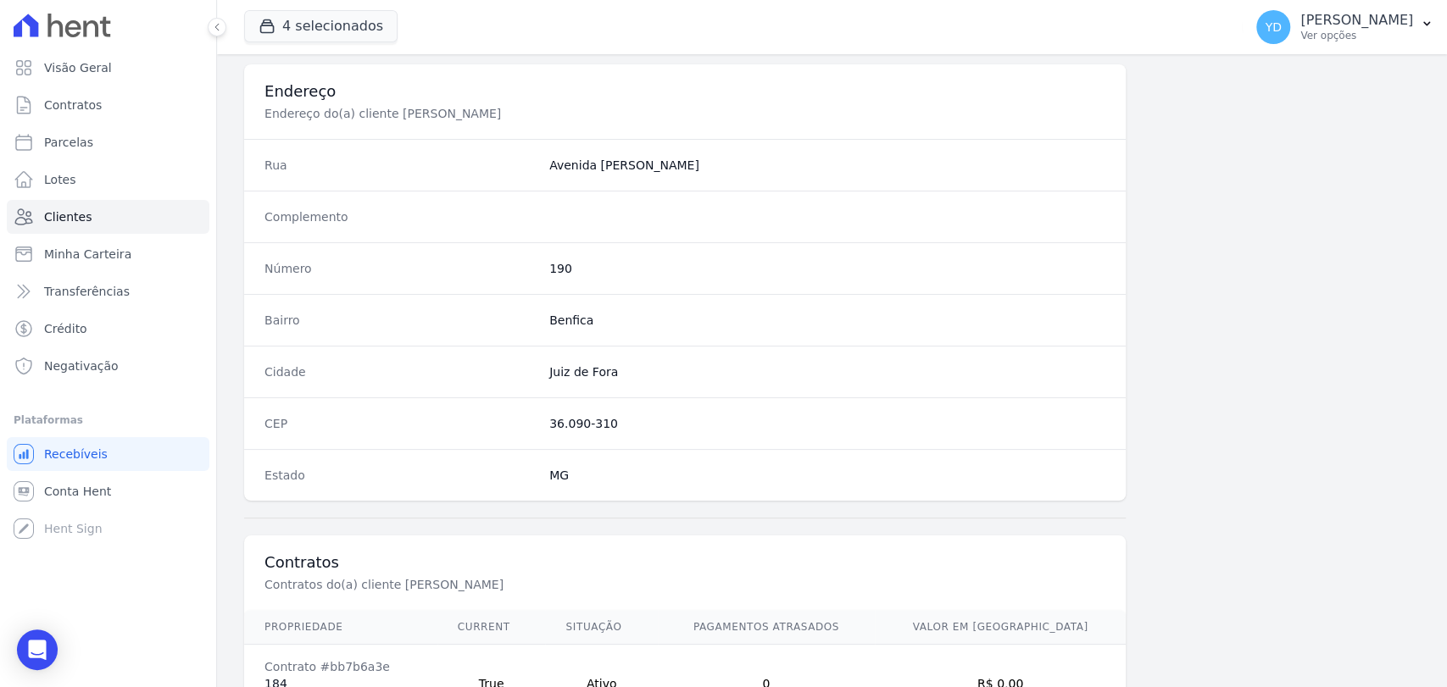
scroll to position [895, 0]
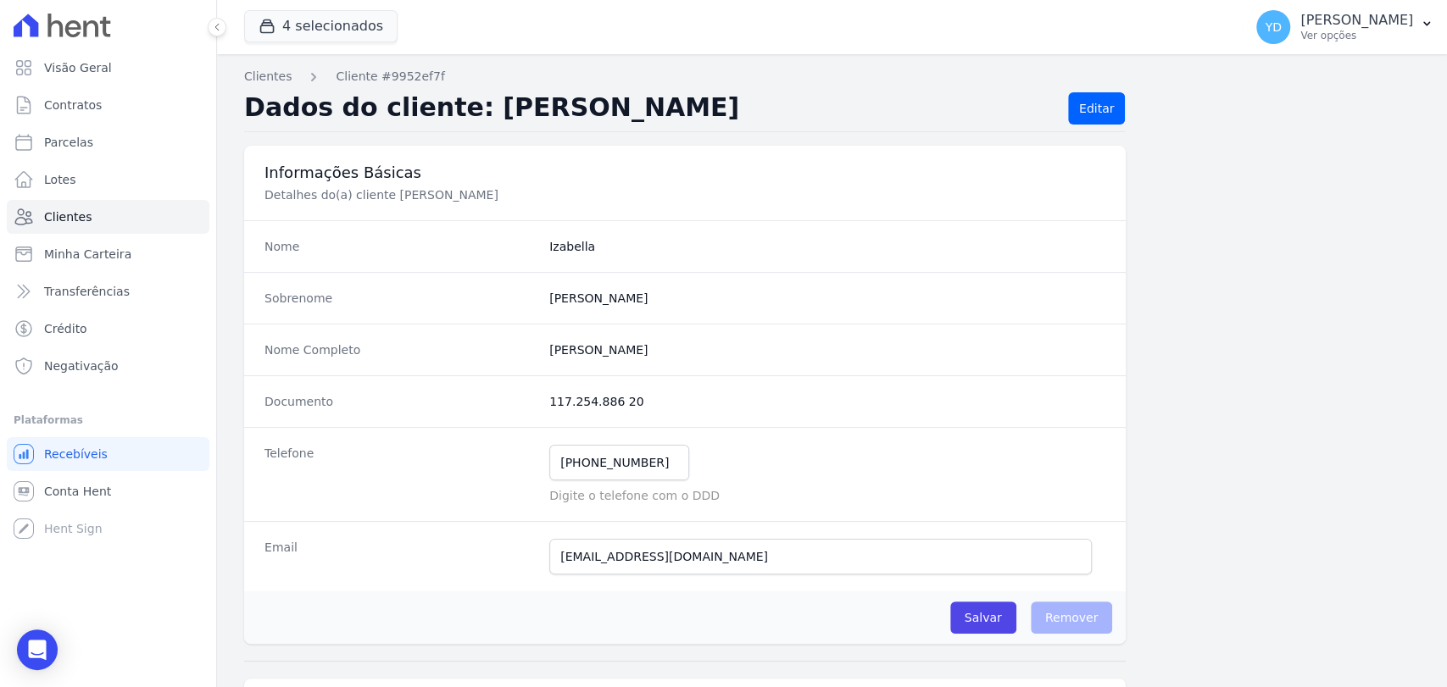
scroll to position [895, 0]
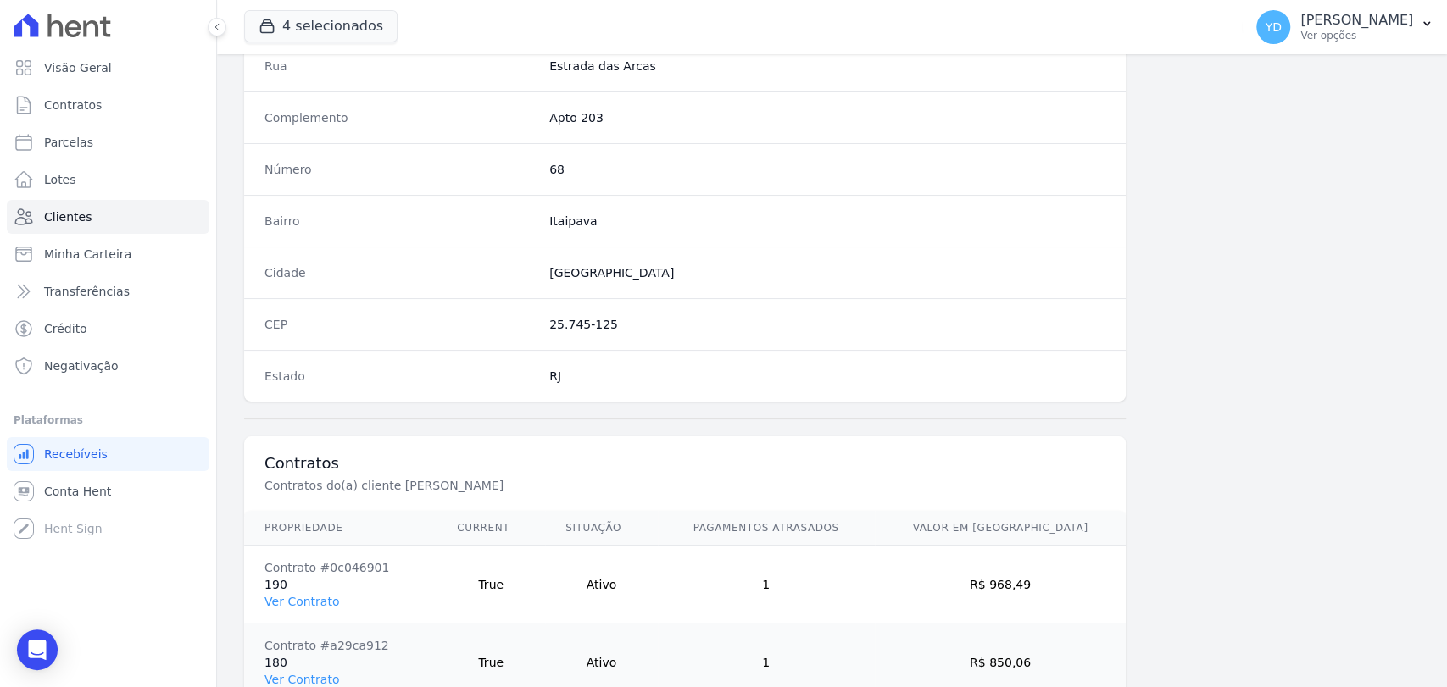
scroll to position [786, 0]
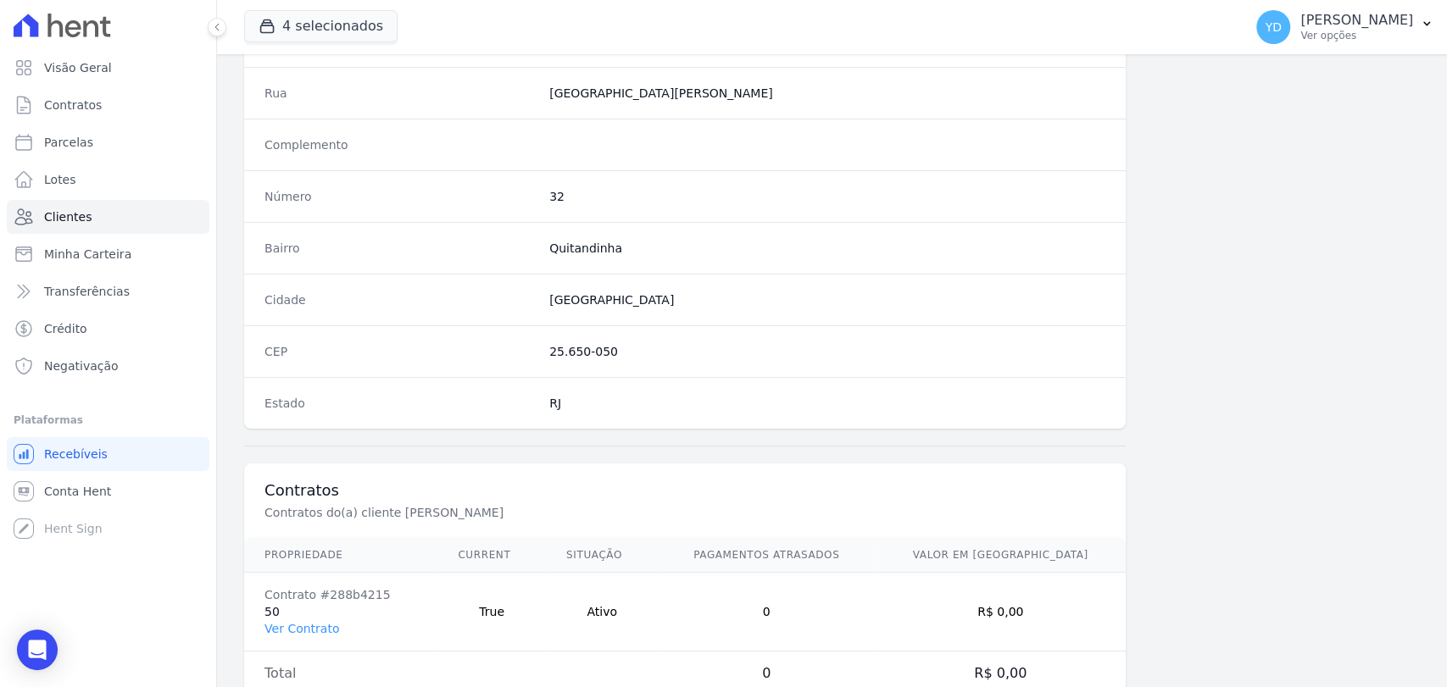
scroll to position [895, 0]
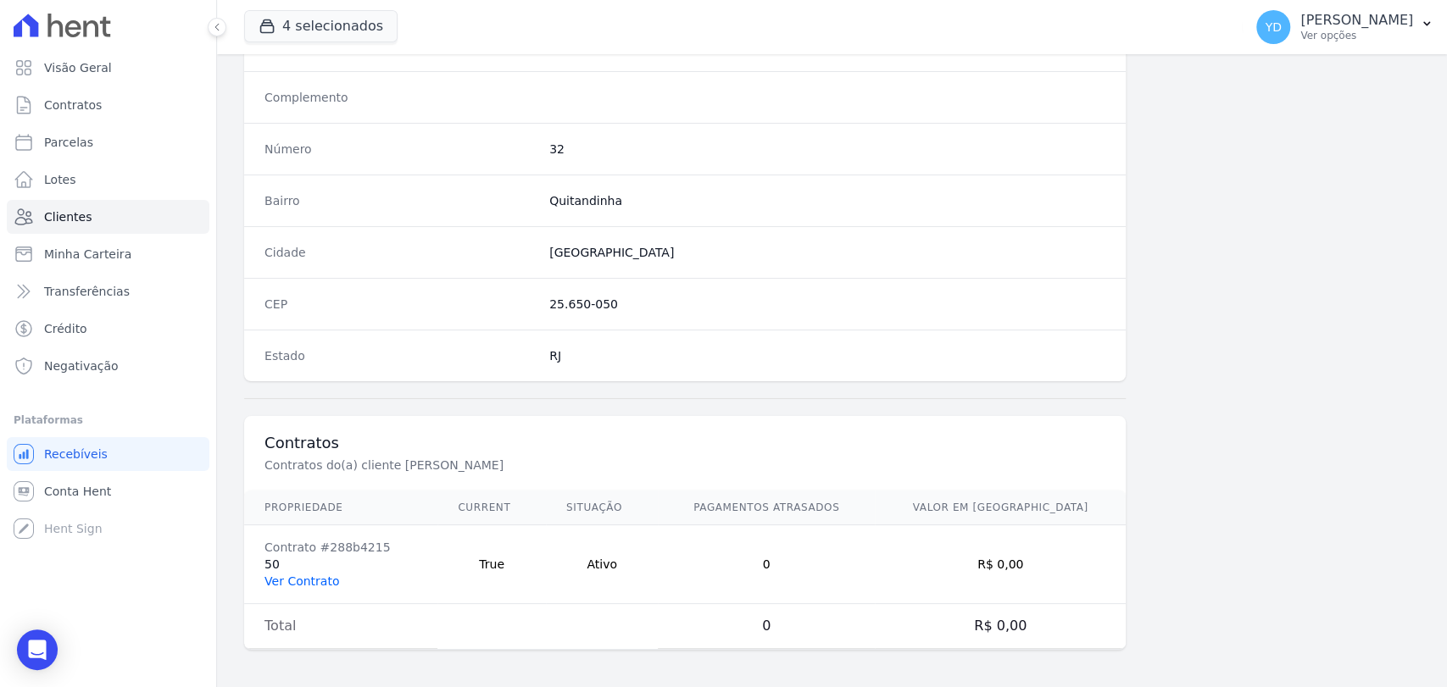
click at [309, 580] on link "Ver Contrato" at bounding box center [301, 582] width 75 height 14
